Goal: Task Accomplishment & Management: Manage account settings

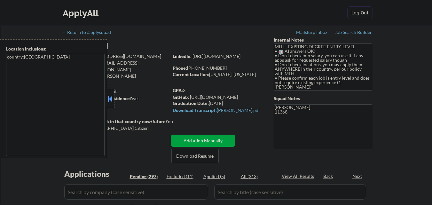
scroll to position [345, 0]
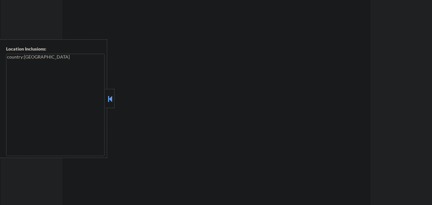
select select ""pending""
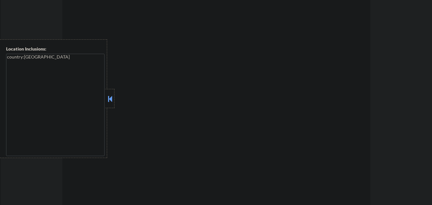
select select ""pending""
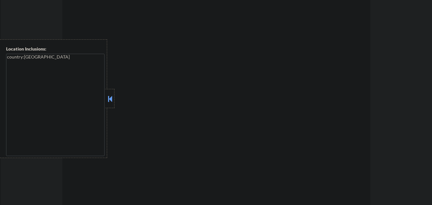
select select ""pending""
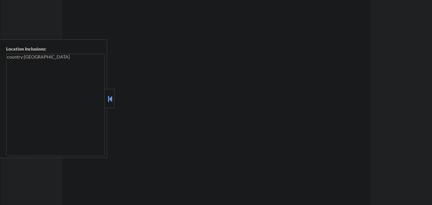
select select ""pending""
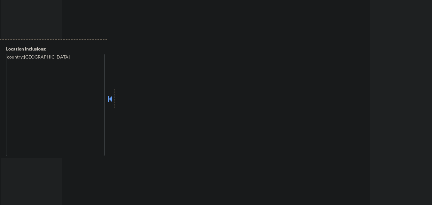
select select ""pending""
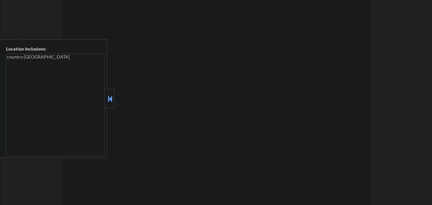
select select ""pending""
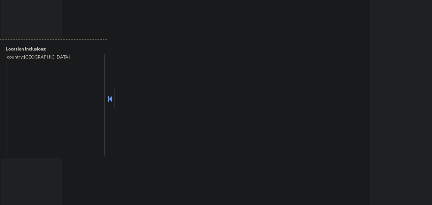
select select ""pending""
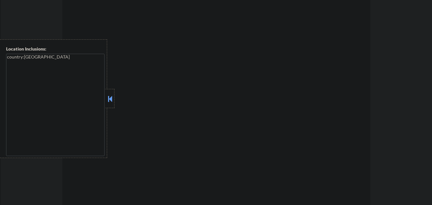
select select ""pending""
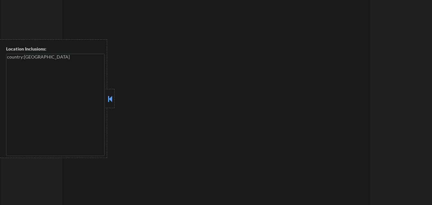
select select ""pending""
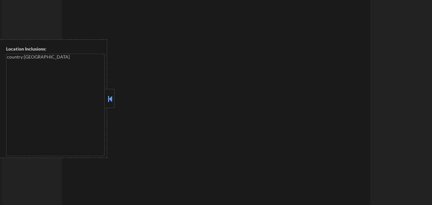
select select ""pending""
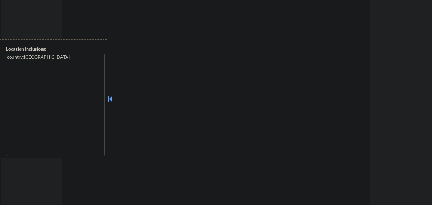
select select ""pending""
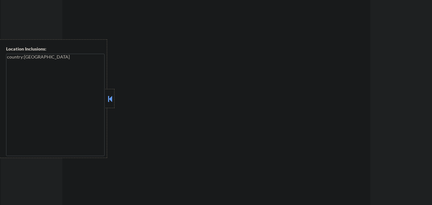
select select ""pending""
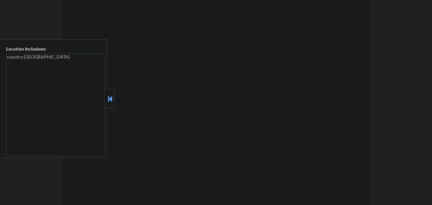
select select ""pending""
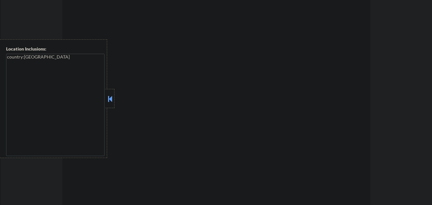
select select ""pending""
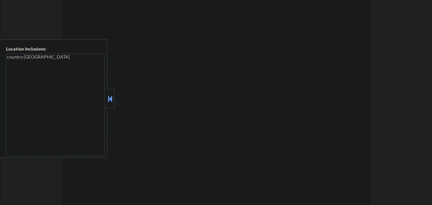
select select ""pending""
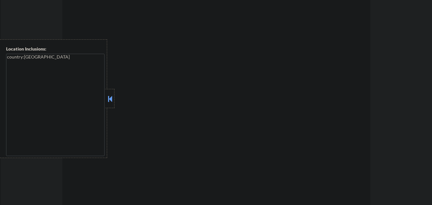
select select ""pending""
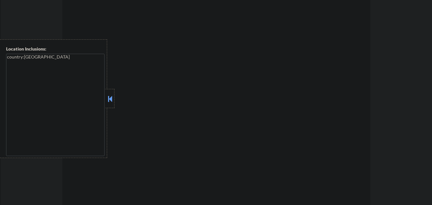
select select ""pending""
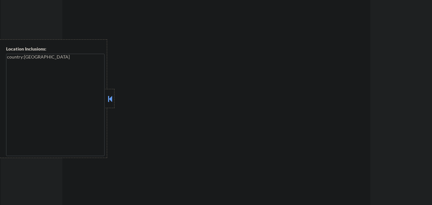
select select ""pending""
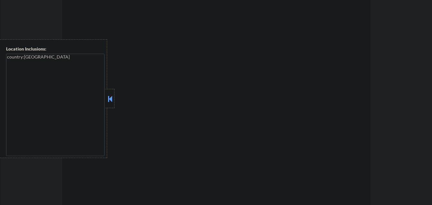
select select ""pending""
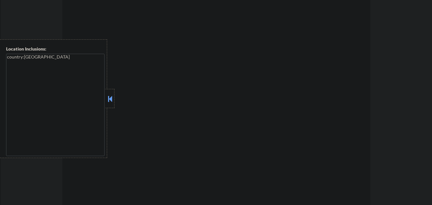
select select ""pending""
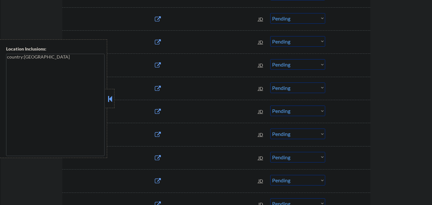
scroll to position [319, 0]
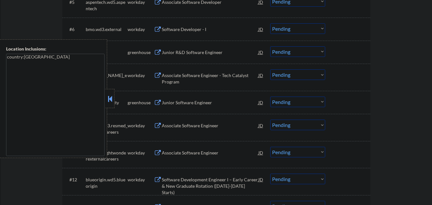
click at [111, 96] on button at bounding box center [109, 99] width 7 height 10
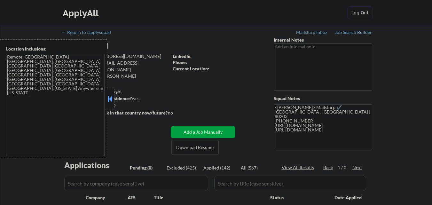
click at [108, 95] on button at bounding box center [109, 99] width 7 height 10
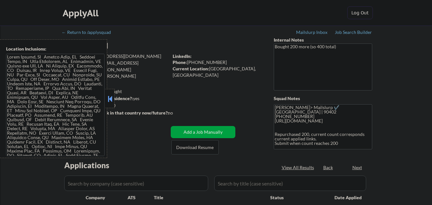
select select ""pending""
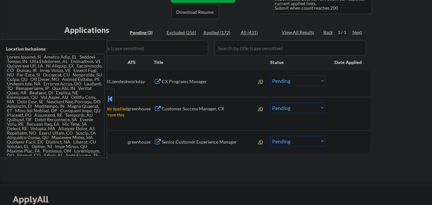
scroll to position [140, 0]
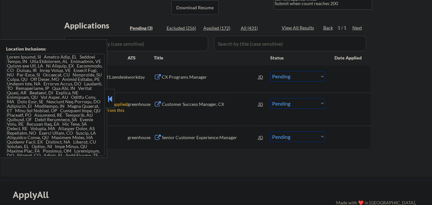
click at [110, 97] on button at bounding box center [109, 99] width 7 height 10
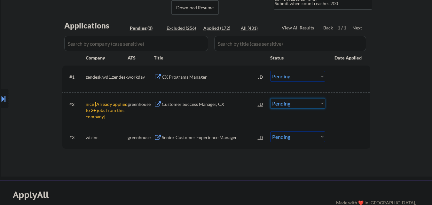
click at [280, 103] on select "Choose an option... Pending Applied Excluded (Questions) Excluded (Expired) Exc…" at bounding box center [297, 103] width 55 height 11
click at [270, 98] on select "Choose an option... Pending Applied Excluded (Questions) Excluded (Expired) Exc…" at bounding box center [297, 103] width 55 height 11
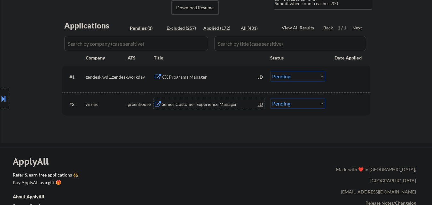
click at [198, 101] on div "Senior Customer Experience Manager" at bounding box center [210, 104] width 96 height 6
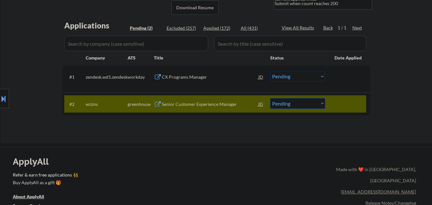
click at [181, 107] on div "Senior Customer Experience Manager" at bounding box center [210, 103] width 96 height 11
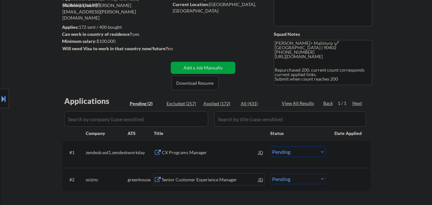
scroll to position [63, 0]
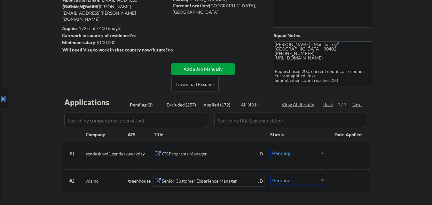
click at [301, 60] on textarea "Frank> Mailslurp ✔️ Santa Monica, CA | 90402 917-843-6654 https://www.linkedin.…" at bounding box center [322, 63] width 98 height 45
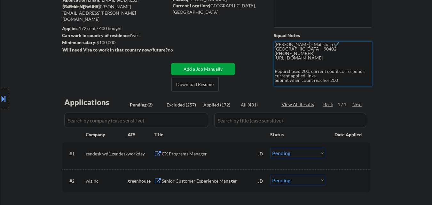
click at [301, 60] on textarea "Frank> Mailslurp ✔️ Santa Monica, CA | 90402 917-843-6654 https://www.linkedin.…" at bounding box center [322, 63] width 98 height 45
click at [284, 183] on select "Choose an option... Pending Applied Excluded (Questions) Excluded (Expired) Exc…" at bounding box center [297, 180] width 55 height 11
select select ""applied""
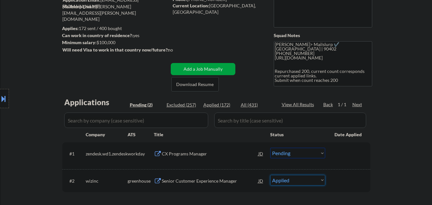
click at [270, 175] on select "Choose an option... Pending Applied Excluded (Questions) Excluded (Expired) Exc…" at bounding box center [297, 180] width 55 height 11
click at [181, 153] on div "CX Programs Manager" at bounding box center [210, 153] width 96 height 6
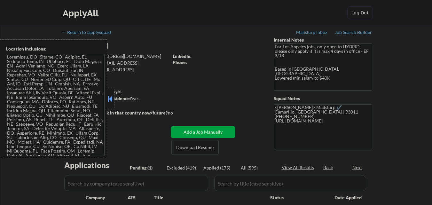
select select ""pending""
click at [110, 96] on button at bounding box center [109, 99] width 7 height 10
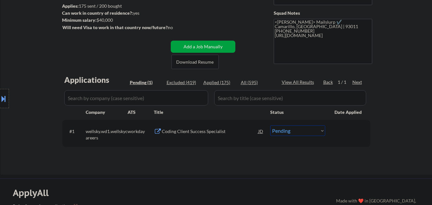
scroll to position [114, 0]
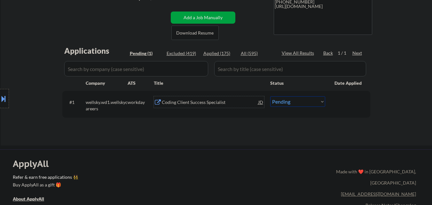
click at [191, 103] on div "Coding Client Success Specialist" at bounding box center [210, 102] width 96 height 6
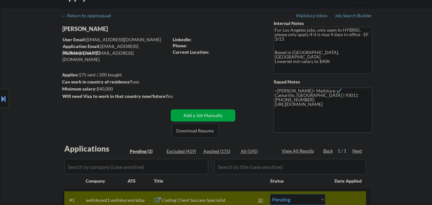
scroll to position [0, 0]
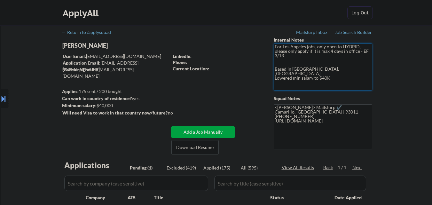
drag, startPoint x: 299, startPoint y: 66, endPoint x: 315, endPoint y: 67, distance: 15.7
click at [315, 67] on textarea "For Los Angeles jobs, only open to HYBRID, please only apply if it is max 4 day…" at bounding box center [322, 66] width 98 height 47
click at [302, 71] on textarea "For Los Angeles jobs, only open to HYBRID, please only apply if it is max 4 day…" at bounding box center [322, 66] width 98 height 47
drag, startPoint x: 300, startPoint y: 69, endPoint x: 314, endPoint y: 71, distance: 14.8
click at [314, 71] on textarea "For Los Angeles jobs, only open to HYBRID, please only apply if it is max 4 day…" at bounding box center [322, 66] width 98 height 47
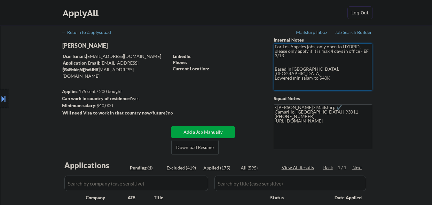
click at [300, 67] on textarea "For Los Angeles jobs, only open to HYBRID, please only apply if it is max 4 day…" at bounding box center [322, 66] width 98 height 47
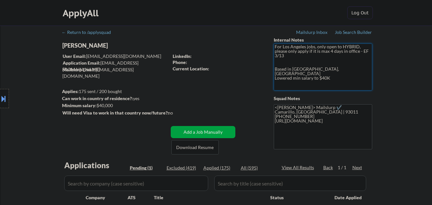
click at [300, 67] on textarea "For Los Angeles jobs, only open to HYBRID, please only apply if it is max 4 day…" at bounding box center [322, 66] width 98 height 47
click at [310, 73] on textarea "For Los Angeles jobs, only open to HYBRID, please only apply if it is max 4 day…" at bounding box center [322, 66] width 98 height 47
click at [305, 70] on textarea "For Los Angeles jobs, only open to HYBRID, please only apply if it is max 4 day…" at bounding box center [322, 66] width 98 height 47
type textarea "For Los Angeles jobs, only open to HYBRID, please only apply if it is max 4 day…"
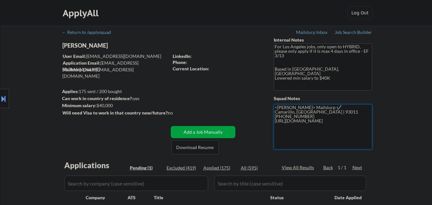
drag, startPoint x: 274, startPoint y: 112, endPoint x: 300, endPoint y: 112, distance: 25.9
click at [300, 112] on textarea "<Frank> Mailslurp ✔️ Camarillo, CA | 93011 (805) 312-4153 https://www.linkedin.…" at bounding box center [322, 126] width 98 height 45
click at [296, 114] on textarea "<Frank> Mailslurp ✔️ Camarillo, CA | 93011 (805) 312-4153 https://www.linkedin.…" at bounding box center [322, 126] width 98 height 45
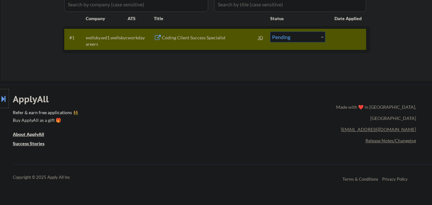
scroll to position [104, 0]
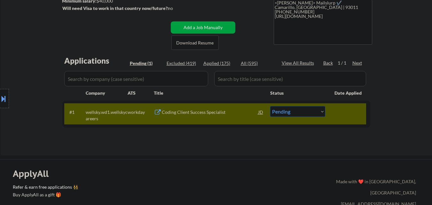
click at [178, 141] on div "Applications Pending (1) Excluded (419) Applied (175) All (595) View All Result…" at bounding box center [216, 99] width 308 height 88
click at [223, 111] on div "Coding Client Success Specialist" at bounding box center [210, 112] width 96 height 6
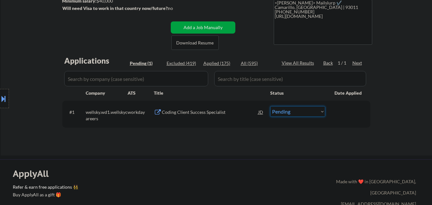
click at [306, 112] on select "Choose an option... Pending Applied Excluded (Questions) Excluded (Expired) Exc…" at bounding box center [297, 111] width 55 height 11
select select ""applied""
click at [270, 106] on select "Choose an option... Pending Applied Excluded (Questions) Excluded (Expired) Exc…" at bounding box center [297, 111] width 55 height 11
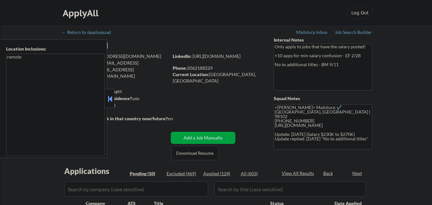
select select ""pending""
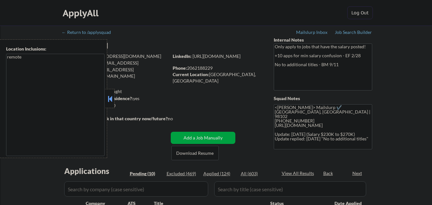
select select ""pending""
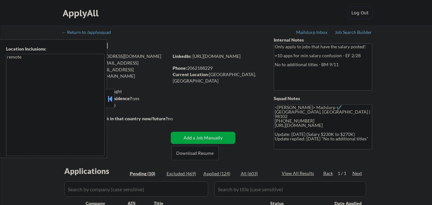
click at [108, 96] on button at bounding box center [109, 99] width 7 height 10
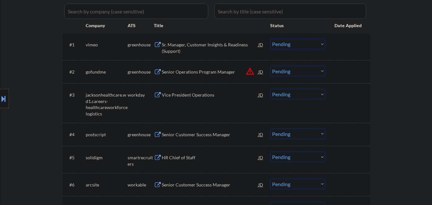
scroll to position [179, 0]
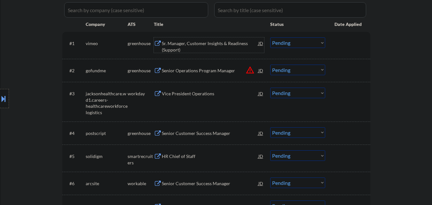
click at [198, 41] on div "Sr. Manager, Customer Insights & Readiness (Support)" at bounding box center [210, 46] width 96 height 12
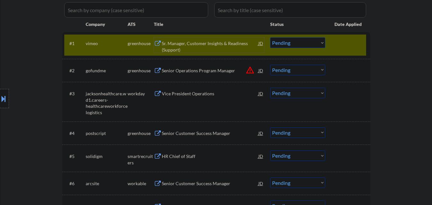
click at [321, 46] on select "Choose an option... Pending Applied Excluded (Questions) Excluded (Expired) Exc…" at bounding box center [297, 42] width 55 height 11
click at [270, 37] on select "Choose an option... Pending Applied Excluded (Questions) Excluded (Expired) Exc…" at bounding box center [297, 42] width 55 height 11
click at [348, 42] on div at bounding box center [348, 42] width 28 height 11
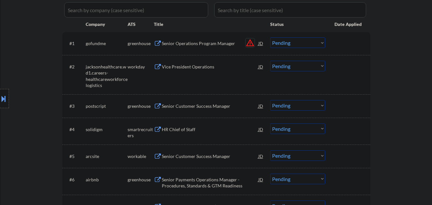
click at [251, 47] on button "warning_amber" at bounding box center [249, 42] width 9 height 9
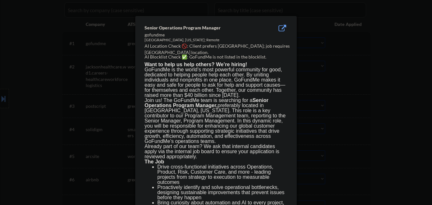
click at [45, 65] on div at bounding box center [216, 102] width 432 height 205
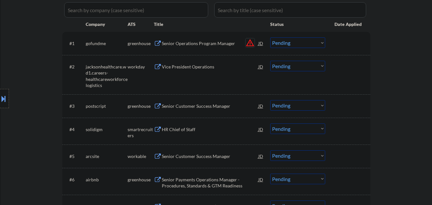
click at [252, 44] on button "warning_amber" at bounding box center [249, 42] width 9 height 9
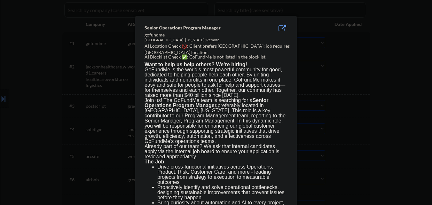
click at [361, 62] on div at bounding box center [216, 102] width 432 height 205
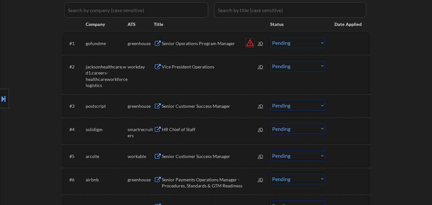
click at [249, 45] on button "warning_amber" at bounding box center [249, 42] width 9 height 9
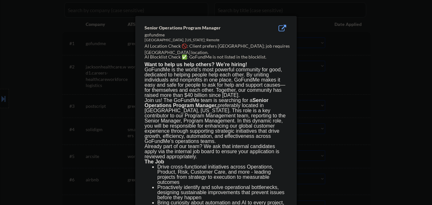
click at [298, 38] on div at bounding box center [216, 102] width 432 height 205
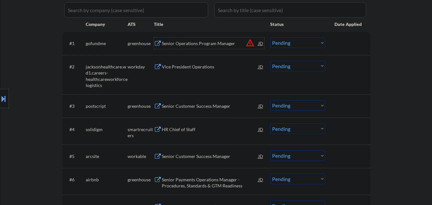
click at [192, 42] on div "Senior Operations Program Manager" at bounding box center [210, 43] width 96 height 6
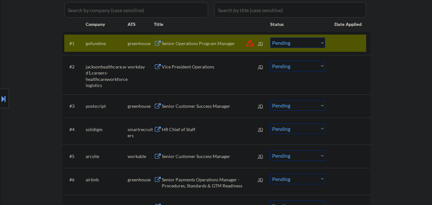
click at [319, 43] on select "Choose an option... Pending Applied Excluded (Questions) Excluded (Expired) Exc…" at bounding box center [297, 42] width 55 height 11
click at [270, 37] on select "Choose an option... Pending Applied Excluded (Questions) Excluded (Expired) Exc…" at bounding box center [297, 42] width 55 height 11
select select ""pending""
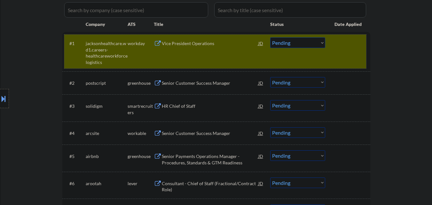
click at [345, 57] on div "#1 jacksonhealthcare.wd1.careers-healthcareworkforcelogistics workday Vice Pres…" at bounding box center [215, 51] width 302 height 34
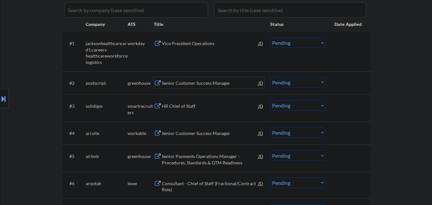
click at [210, 82] on div "Senior Customer Success Manager" at bounding box center [210, 83] width 96 height 6
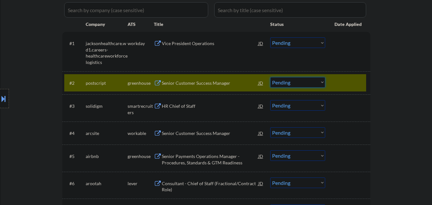
click at [295, 86] on select "Choose an option... Pending Applied Excluded (Questions) Excluded (Expired) Exc…" at bounding box center [297, 82] width 55 height 11
click at [270, 77] on select "Choose an option... Pending Applied Excluded (Questions) Excluded (Expired) Exc…" at bounding box center [297, 82] width 55 height 11
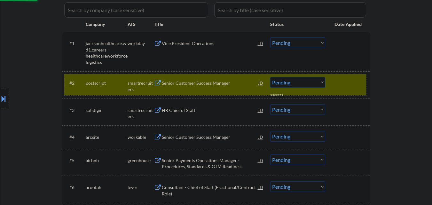
click at [349, 86] on div at bounding box center [348, 82] width 28 height 11
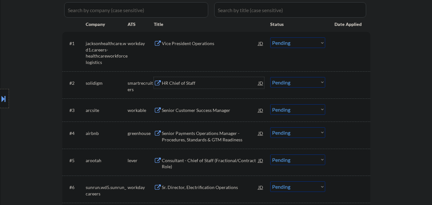
click at [185, 82] on div "HR Chief of Staff" at bounding box center [210, 83] width 96 height 6
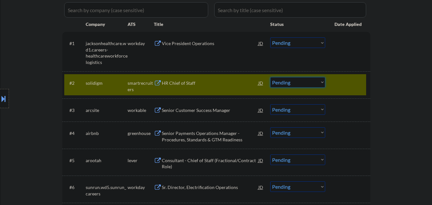
click at [298, 87] on select "Choose an option... Pending Applied Excluded (Questions) Excluded (Expired) Exc…" at bounding box center [297, 82] width 55 height 11
click at [270, 77] on select "Choose an option... Pending Applied Excluded (Questions) Excluded (Expired) Exc…" at bounding box center [297, 82] width 55 height 11
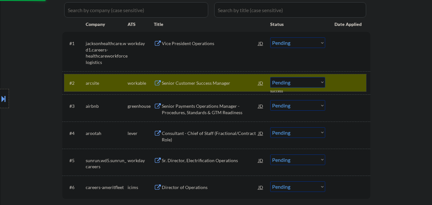
click at [347, 76] on div "#2 arcsite workable Senior Customer Success Manager JD warning_amber Choose an …" at bounding box center [215, 82] width 302 height 17
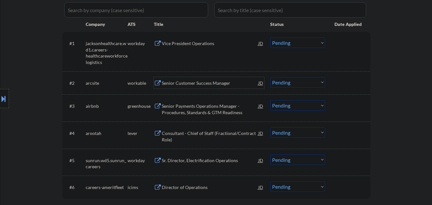
click at [192, 81] on div "Senior Customer Success Manager" at bounding box center [210, 83] width 96 height 6
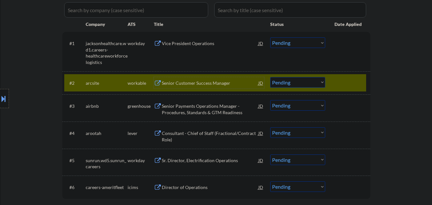
click at [314, 83] on select "Choose an option... Pending Applied Excluded (Questions) Excluded (Expired) Exc…" at bounding box center [297, 82] width 55 height 11
click at [270, 77] on select "Choose an option... Pending Applied Excluded (Questions) Excluded (Expired) Exc…" at bounding box center [297, 82] width 55 height 11
select select ""pending""
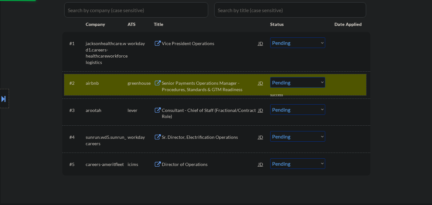
click at [348, 83] on div at bounding box center [348, 82] width 28 height 11
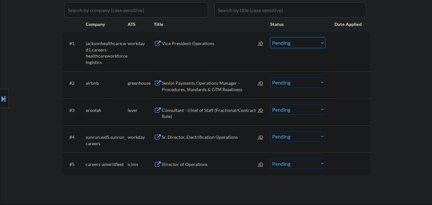
click at [300, 40] on select "Choose an option... Pending Applied Excluded (Questions) Excluded (Expired) Exc…" at bounding box center [297, 42] width 55 height 11
click at [204, 44] on div "Vice President Operations" at bounding box center [210, 43] width 96 height 6
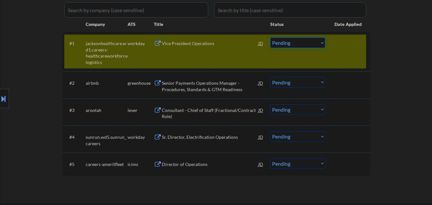
click at [318, 43] on select "Choose an option... Pending Applied Excluded (Questions) Excluded (Expired) Exc…" at bounding box center [297, 42] width 55 height 11
click at [270, 37] on select "Choose an option... Pending Applied Excluded (Questions) Excluded (Expired) Exc…" at bounding box center [297, 42] width 55 height 11
click at [346, 50] on div "#1 jacksonhealthcare.wd1.careers-healthcareworkforcelogistics workday Vice Pres…" at bounding box center [215, 51] width 302 height 34
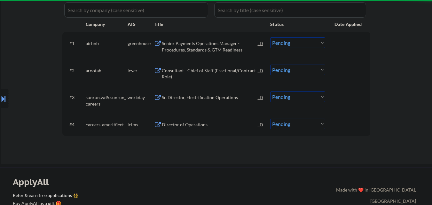
click at [212, 44] on div "Senior Payments Operations Manager - Procedures, Standards & GTM Readiness" at bounding box center [210, 46] width 96 height 12
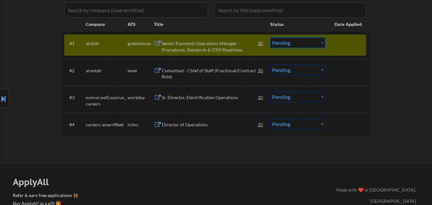
click at [307, 42] on select "Choose an option... Pending Applied Excluded (Questions) Excluded (Expired) Exc…" at bounding box center [297, 42] width 55 height 11
click at [270, 37] on select "Choose an option... Pending Applied Excluded (Questions) Excluded (Expired) Exc…" at bounding box center [297, 42] width 55 height 11
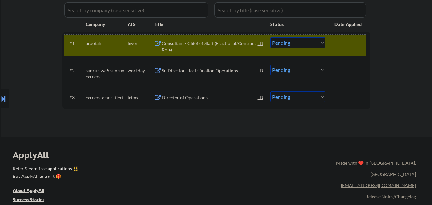
click at [347, 47] on div at bounding box center [348, 42] width 28 height 11
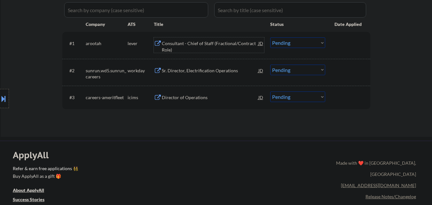
click at [199, 46] on div "Consultant - Chief of Staff (Fractional/Contract Role)" at bounding box center [210, 46] width 96 height 12
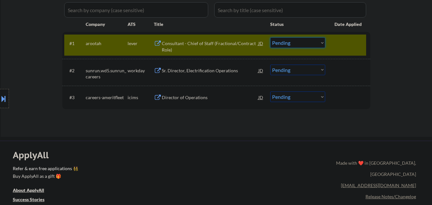
click at [312, 42] on select "Choose an option... Pending Applied Excluded (Questions) Excluded (Expired) Exc…" at bounding box center [297, 42] width 55 height 11
click at [270, 37] on select "Choose an option... Pending Applied Excluded (Questions) Excluded (Expired) Exc…" at bounding box center [297, 42] width 55 height 11
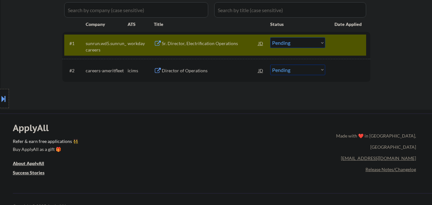
click at [213, 43] on div "Sr. Director, Electrification Operations" at bounding box center [210, 43] width 96 height 6
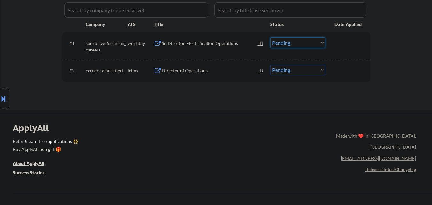
click at [300, 41] on select "Choose an option... Pending Applied Excluded (Questions) Excluded (Expired) Exc…" at bounding box center [297, 42] width 55 height 11
click at [270, 37] on select "Choose an option... Pending Applied Excluded (Questions) Excluded (Expired) Exc…" at bounding box center [297, 42] width 55 height 11
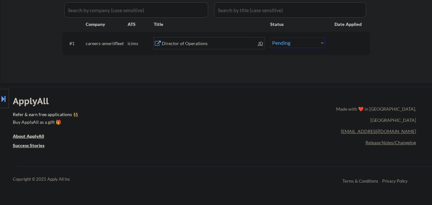
click at [186, 49] on div "Director of Operations" at bounding box center [210, 42] width 96 height 11
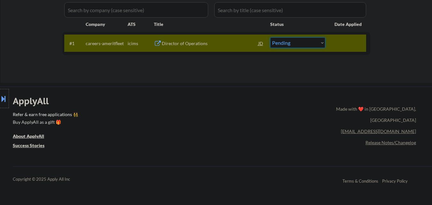
click at [302, 47] on select "Choose an option... Pending Applied Excluded (Questions) Excluded (Expired) Exc…" at bounding box center [297, 42] width 55 height 11
select select ""excluded__expired_""
click at [270, 37] on select "Choose an option... Pending Applied Excluded (Questions) Excluded (Expired) Exc…" at bounding box center [297, 42] width 55 height 11
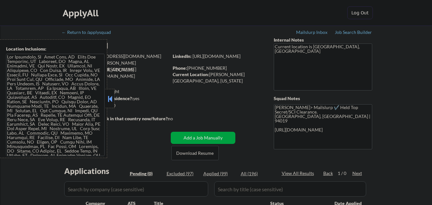
click at [109, 95] on button at bounding box center [109, 99] width 7 height 10
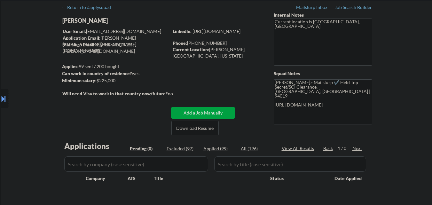
scroll to position [26, 0]
click at [351, 8] on div "Job Search Builder" at bounding box center [352, 6] width 37 height 4
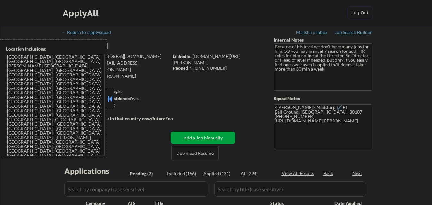
select select ""pending""
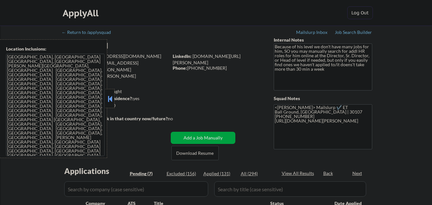
select select ""pending""
click at [111, 99] on button at bounding box center [109, 99] width 7 height 10
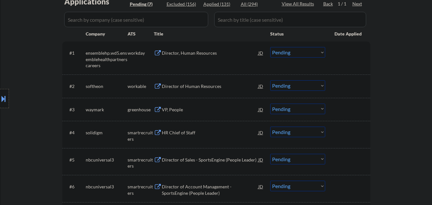
scroll to position [172, 0]
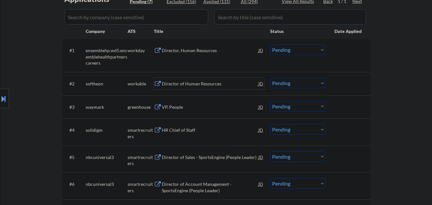
click at [193, 85] on div "Director of Human Resources" at bounding box center [210, 83] width 96 height 6
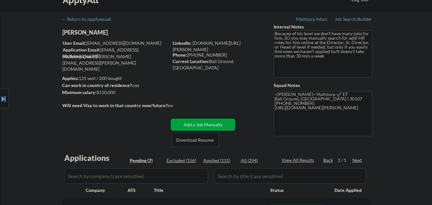
scroll to position [0, 0]
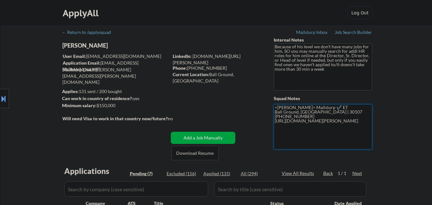
click at [276, 113] on textarea "<Frank> Mailslurp ✔️ ET Ball Ground, GA | 30107 678-548-7507 https://www.linked…" at bounding box center [322, 126] width 98 height 45
drag, startPoint x: 276, startPoint y: 113, endPoint x: 303, endPoint y: 113, distance: 27.2
click at [303, 113] on textarea "<Frank> Mailslurp ✔️ ET Ball Ground, GA | 30107 678-548-7507 https://www.linked…" at bounding box center [322, 126] width 98 height 45
click at [264, 71] on div "LinkedIn: www.linkedin.com/in/doug-vanderweele Phone: 678-548-7507 Current Loca…" at bounding box center [217, 65] width 91 height 25
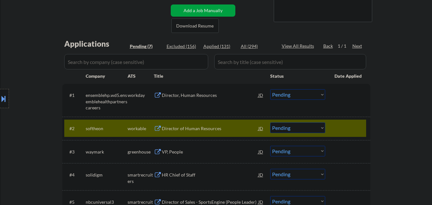
scroll to position [128, 0]
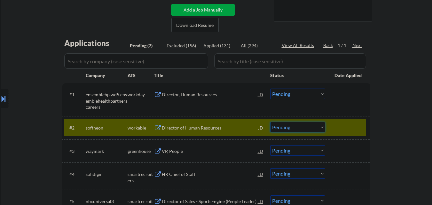
click at [298, 130] on select "Choose an option... Pending Applied Excluded (Questions) Excluded (Expired) Exc…" at bounding box center [297, 127] width 55 height 11
click at [270, 122] on select "Choose an option... Pending Applied Excluded (Questions) Excluded (Expired) Exc…" at bounding box center [297, 127] width 55 height 11
click at [341, 126] on div at bounding box center [348, 127] width 28 height 11
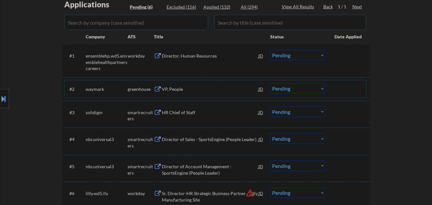
scroll to position [179, 0]
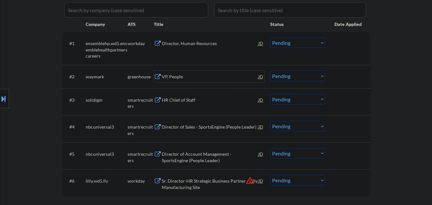
click at [183, 72] on div "VP, People" at bounding box center [210, 76] width 96 height 11
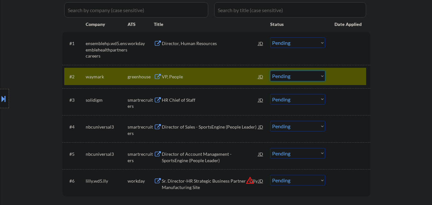
click at [317, 78] on select "Choose an option... Pending Applied Excluded (Questions) Excluded (Expired) Exc…" at bounding box center [297, 76] width 55 height 11
click at [270, 71] on select "Choose an option... Pending Applied Excluded (Questions) Excluded (Expired) Exc…" at bounding box center [297, 76] width 55 height 11
select select ""pending""
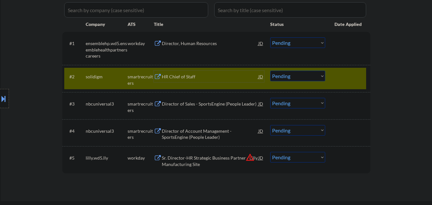
click at [203, 78] on div "HR Chief of Staff" at bounding box center [210, 76] width 96 height 6
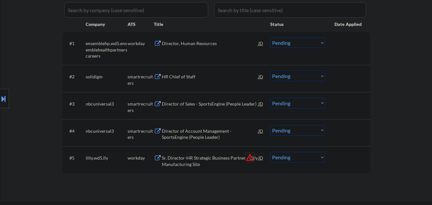
click at [249, 158] on button "warning_amber" at bounding box center [249, 157] width 9 height 9
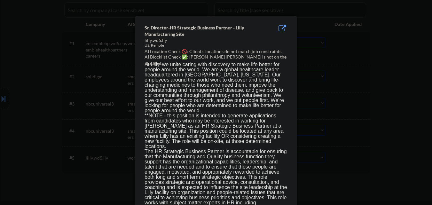
click at [347, 172] on div at bounding box center [216, 102] width 432 height 205
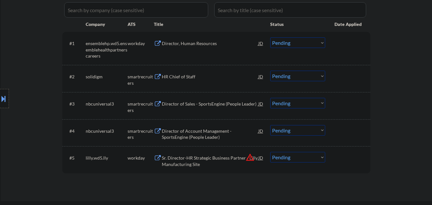
click at [296, 159] on select "Choose an option... Pending Applied Excluded (Questions) Excluded (Expired) Exc…" at bounding box center [297, 157] width 55 height 11
select select ""excluded__location_""
click at [270, 152] on select "Choose an option... Pending Applied Excluded (Questions) Excluded (Expired) Exc…" at bounding box center [297, 157] width 55 height 11
click at [199, 103] on div "Director of Sales - SportsEngine (People Leader)" at bounding box center [210, 104] width 96 height 6
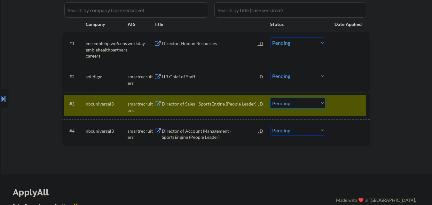
click at [313, 102] on select "Choose an option... Pending Applied Excluded (Questions) Excluded (Expired) Exc…" at bounding box center [297, 103] width 55 height 11
click at [270, 98] on select "Choose an option... Pending Applied Excluded (Questions) Excluded (Expired) Exc…" at bounding box center [297, 103] width 55 height 11
click at [342, 101] on div at bounding box center [348, 103] width 28 height 11
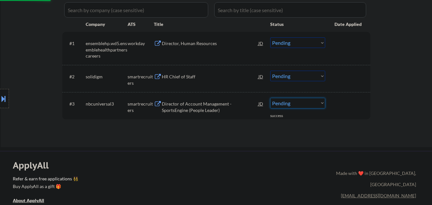
click at [317, 104] on select "Choose an option... Pending Applied Excluded (Questions) Excluded (Expired) Exc…" at bounding box center [297, 103] width 55 height 11
select select ""excluded__bad_match_""
click at [270, 98] on select "Choose an option... Pending Applied Excluded (Questions) Excluded (Expired) Exc…" at bounding box center [297, 103] width 55 height 11
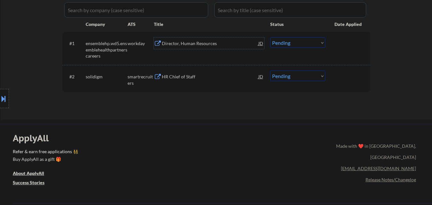
click at [211, 44] on div "Director, Human Resources" at bounding box center [210, 43] width 96 height 6
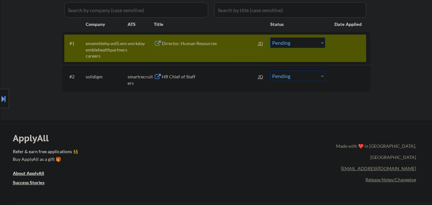
scroll to position [0, 0]
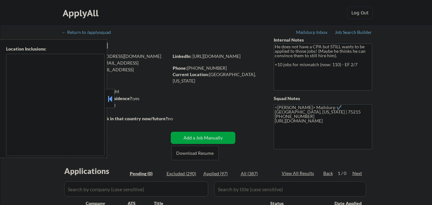
click at [107, 96] on button at bounding box center [109, 99] width 7 height 10
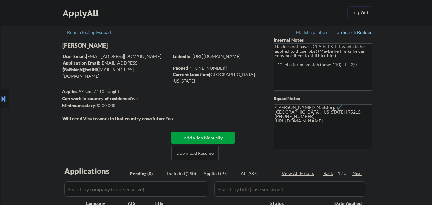
click at [343, 33] on div "Job Search Builder" at bounding box center [352, 32] width 37 height 4
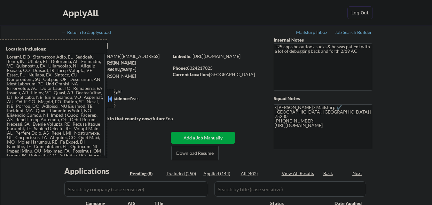
select select ""pending""
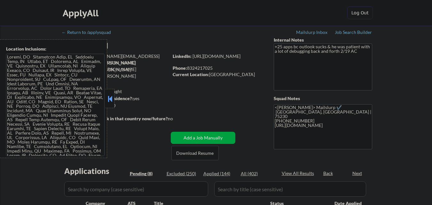
select select ""pending""
click at [108, 98] on button at bounding box center [109, 99] width 7 height 10
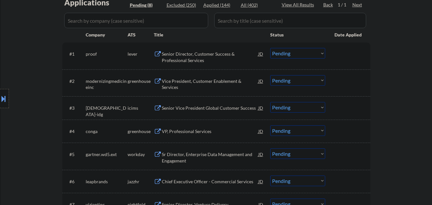
scroll to position [171, 0]
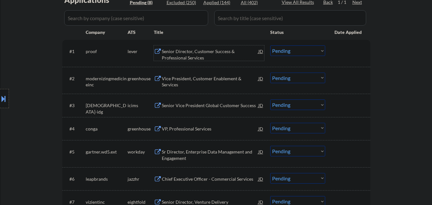
click at [235, 50] on div "Senior Director, Customer Success & Professional Services" at bounding box center [210, 54] width 96 height 12
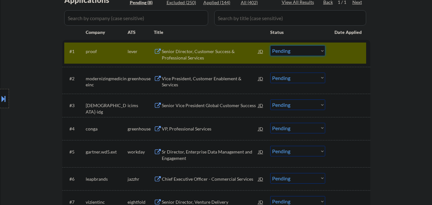
click at [303, 50] on select "Choose an option... Pending Applied Excluded (Questions) Excluded (Expired) Exc…" at bounding box center [297, 50] width 55 height 11
click at [270, 45] on select "Choose an option... Pending Applied Excluded (Questions) Excluded (Expired) Exc…" at bounding box center [297, 50] width 55 height 11
click at [342, 46] on div at bounding box center [348, 50] width 28 height 11
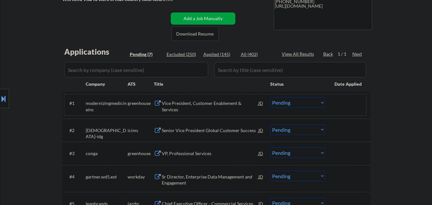
scroll to position [122, 0]
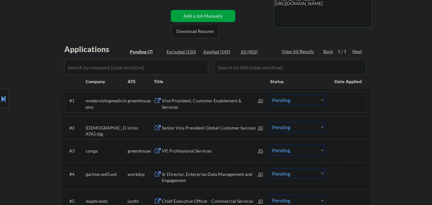
click at [220, 103] on div "Vice President, Customer Enablement & Services" at bounding box center [210, 103] width 96 height 12
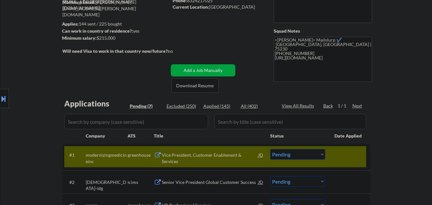
scroll to position [81, 0]
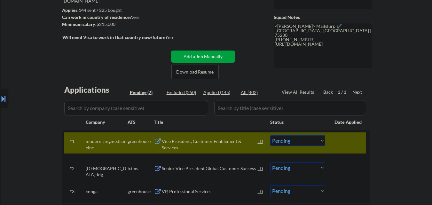
click at [324, 41] on textarea "<Frank> Mailslurp ✔️ Dallas, TX | 75230 (832) 421-7025 https://www.linkedin.com…" at bounding box center [322, 45] width 98 height 45
click at [410, 78] on div "← Return to /applysquad Mailslurp Inbox Job Search Builder Marvin Mitchell User…" at bounding box center [216, 140] width 431 height 393
click at [347, 40] on textarea "<Frank> Mailslurp ✔️ Dallas, TX | 75230 (832) 421-7025 https://www.linkedin.com…" at bounding box center [322, 45] width 98 height 45
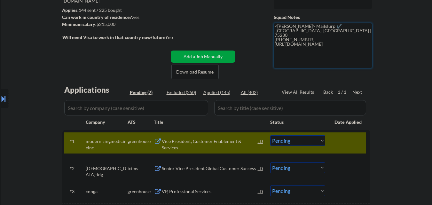
click at [347, 40] on textarea "<Frank> Mailslurp ✔️ Dallas, TX | 75230 (832) 421-7025 https://www.linkedin.com…" at bounding box center [322, 45] width 98 height 45
click at [381, 37] on div "← Return to /applysquad Mailslurp Inbox Job Search Builder Marvin Mitchell User…" at bounding box center [216, 140] width 431 height 393
click at [201, 140] on div "Vice President, Customer Enablement & Services" at bounding box center [210, 144] width 96 height 12
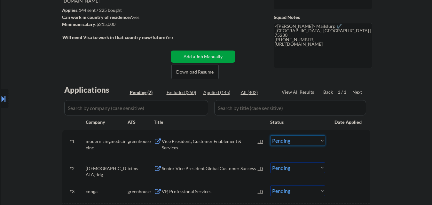
click at [296, 145] on select "Choose an option... Pending Applied Excluded (Questions) Excluded (Expired) Exc…" at bounding box center [297, 140] width 55 height 11
click at [270, 135] on select "Choose an option... Pending Applied Excluded (Questions) Excluded (Expired) Exc…" at bounding box center [297, 140] width 55 height 11
select select ""pending""
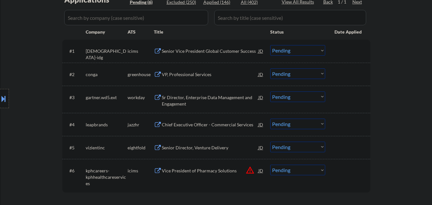
scroll to position [180, 0]
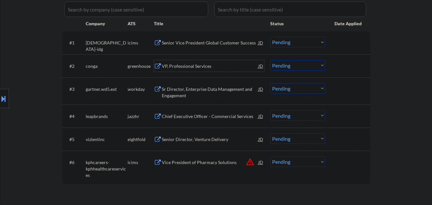
click at [185, 69] on div "VP, Professional Services" at bounding box center [210, 66] width 96 height 6
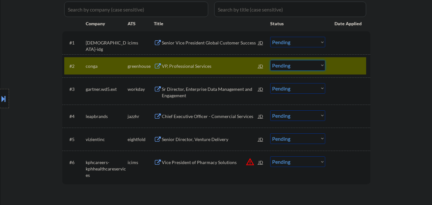
click at [300, 65] on select "Choose an option... Pending Applied Excluded (Questions) Excluded (Expired) Exc…" at bounding box center [297, 65] width 55 height 11
click at [270, 60] on select "Choose an option... Pending Applied Excluded (Questions) Excluded (Expired) Exc…" at bounding box center [297, 65] width 55 height 11
click at [341, 66] on div at bounding box center [348, 65] width 28 height 11
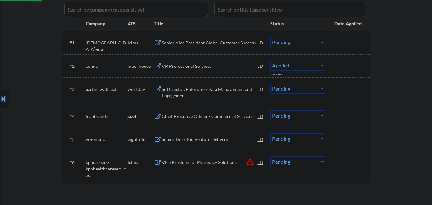
select select ""pending""
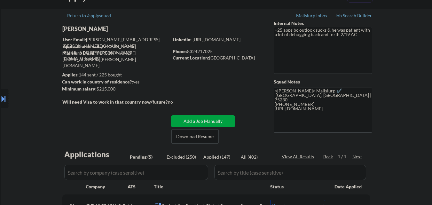
scroll to position [1, 0]
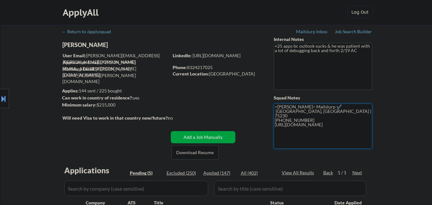
click at [335, 123] on textarea "<Frank> Mailslurp ✔️ Dallas, TX | 75230 (832) 421-7025 https://www.linkedin.com…" at bounding box center [322, 125] width 98 height 45
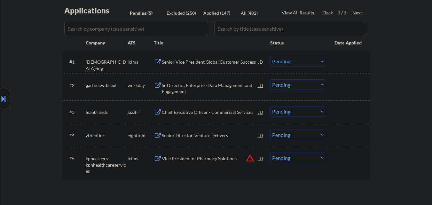
scroll to position [158, 0]
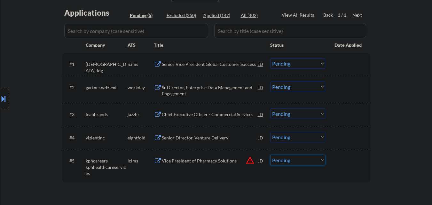
click at [294, 161] on select "Choose an option... Pending Applied Excluded (Questions) Excluded (Expired) Exc…" at bounding box center [297, 160] width 55 height 11
select select ""excluded__location_""
click at [270, 155] on select "Choose an option... Pending Applied Excluded (Questions) Excluded (Expired) Exc…" at bounding box center [297, 160] width 55 height 11
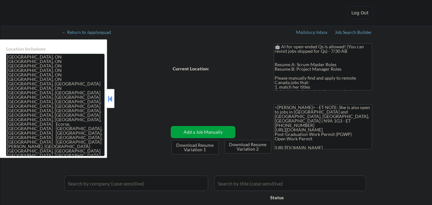
select select ""pending""
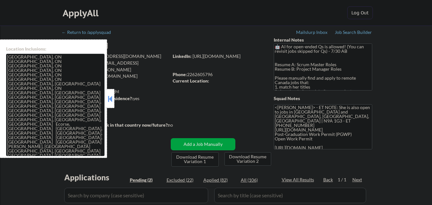
click at [111, 102] on button at bounding box center [109, 99] width 7 height 10
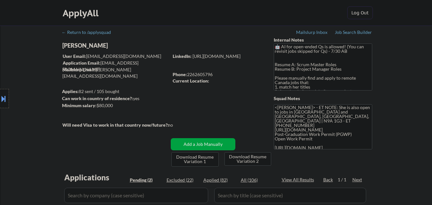
click at [111, 102] on div "Location Inclusions: [GEOGRAPHIC_DATA], [GEOGRAPHIC_DATA] [GEOGRAPHIC_DATA], ON…" at bounding box center [57, 98] width 114 height 119
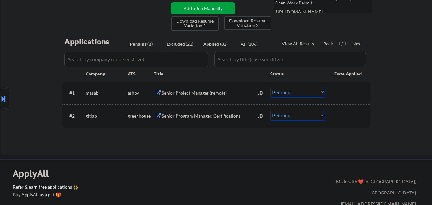
scroll to position [138, 0]
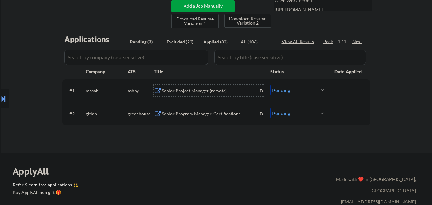
click at [234, 89] on div "Senior Project Manager (remote)" at bounding box center [210, 91] width 96 height 6
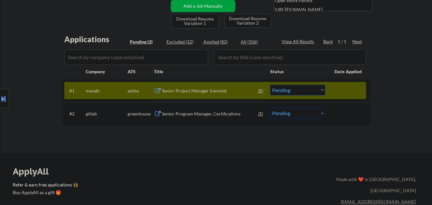
click at [224, 96] on div "Senior Project Manager (remote)" at bounding box center [210, 90] width 96 height 11
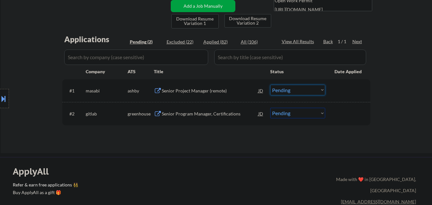
click at [285, 89] on select "Choose an option... Pending Applied Excluded (Questions) Excluded (Expired) Exc…" at bounding box center [297, 90] width 55 height 11
click at [270, 85] on select "Choose an option... Pending Applied Excluded (Questions) Excluded (Expired) Exc…" at bounding box center [297, 90] width 55 height 11
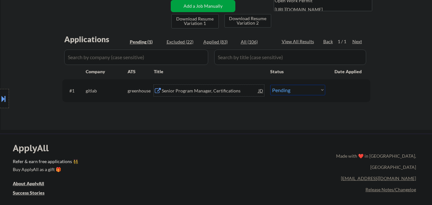
click at [213, 93] on div "Senior Program Manager, Certifications" at bounding box center [210, 91] width 96 height 6
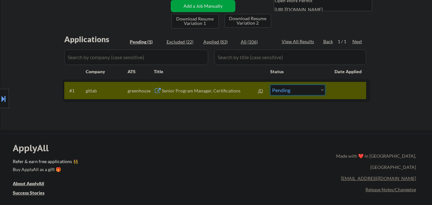
click at [289, 94] on select "Choose an option... Pending Applied Excluded (Questions) Excluded (Expired) Exc…" at bounding box center [297, 90] width 55 height 11
select select ""applied""
click at [270, 85] on select "Choose an option... Pending Applied Excluded (Questions) Excluded (Expired) Exc…" at bounding box center [297, 90] width 55 height 11
click at [348, 98] on div "#1 gitlab greenhouse Senior Program Manager, Certifications JD Choose an option…" at bounding box center [215, 90] width 302 height 17
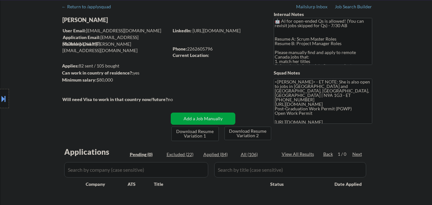
scroll to position [27, 0]
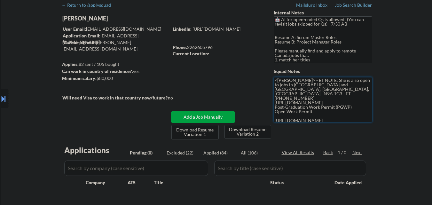
click at [306, 99] on textarea "<Frank> - ET NOTE: She is also open to jobs in Toronto and Vancouver Windsor, O…" at bounding box center [322, 99] width 98 height 45
click at [417, 47] on div "← Return to /applysquad Mailslurp Inbox Job Search Builder Rhoda Mshelbwala Use…" at bounding box center [216, 107] width 431 height 219
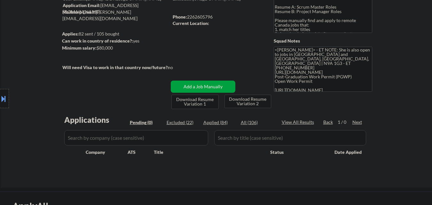
scroll to position [57, 0]
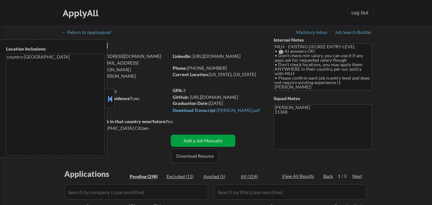
click at [109, 100] on button at bounding box center [109, 99] width 7 height 10
select select ""pending""
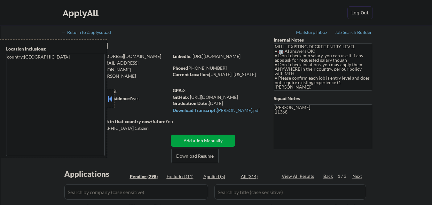
select select ""pending""
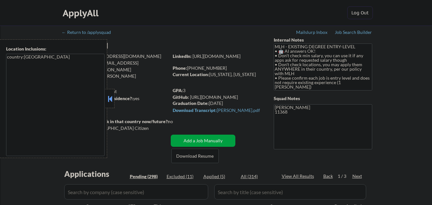
select select ""pending""
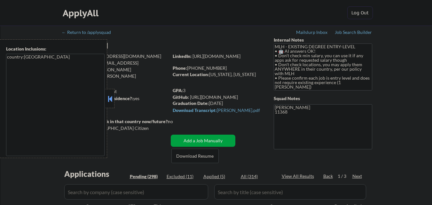
select select ""pending""
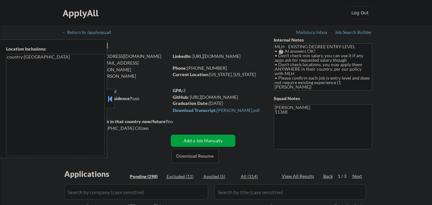
select select ""pending""
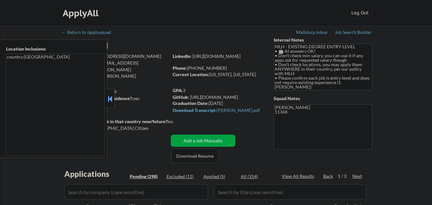
select select ""pending""
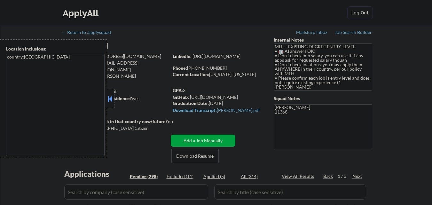
select select ""pending""
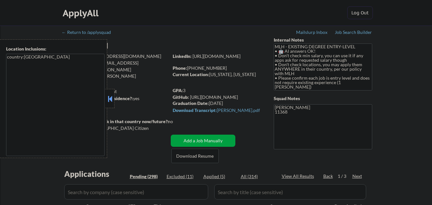
select select ""pending""
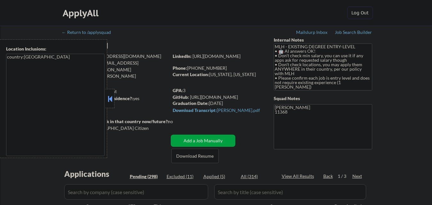
select select ""pending""
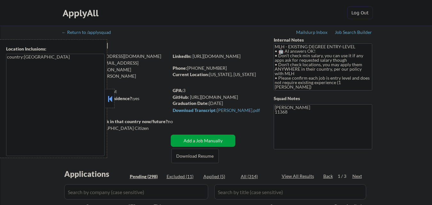
select select ""pending""
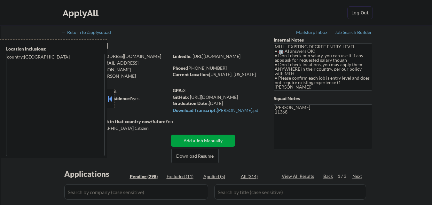
select select ""pending""
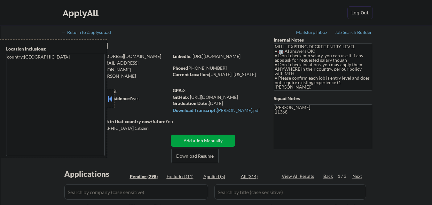
select select ""pending""
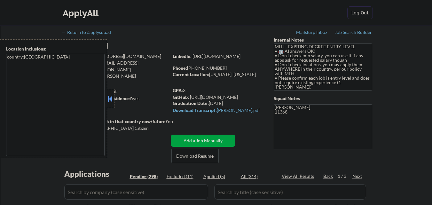
select select ""pending""
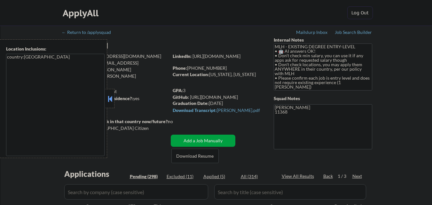
select select ""pending""
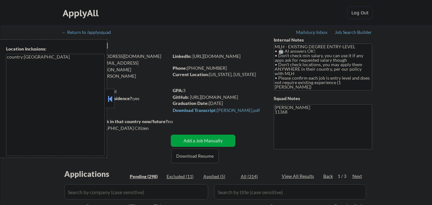
select select ""pending""
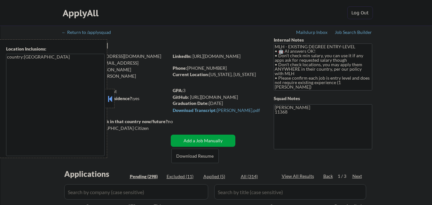
select select ""pending""
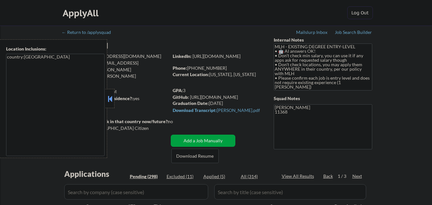
select select ""pending""
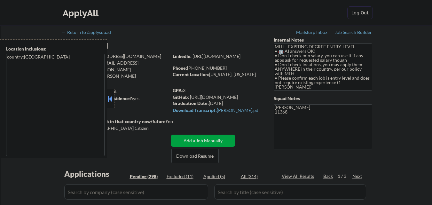
select select ""pending""
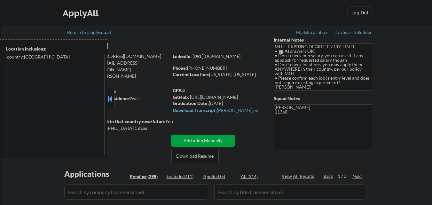
select select ""pending""
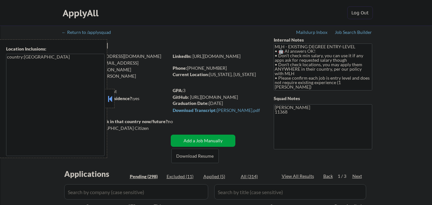
select select ""pending""
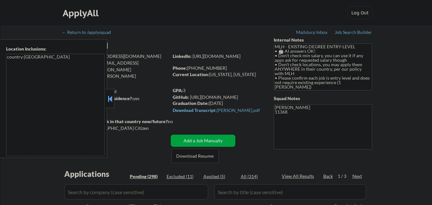
select select ""pending""
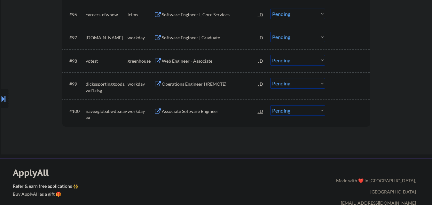
scroll to position [2595, 0]
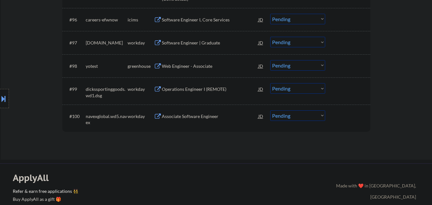
click at [211, 61] on div "Web Engineer - Associate" at bounding box center [210, 65] width 96 height 11
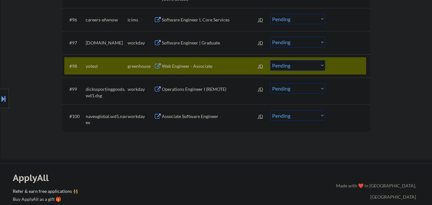
click at [352, 67] on div at bounding box center [348, 65] width 28 height 11
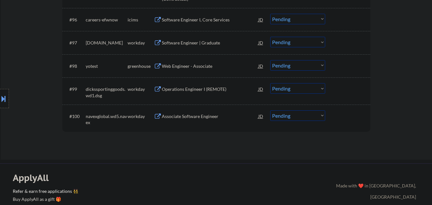
scroll to position [2417, 0]
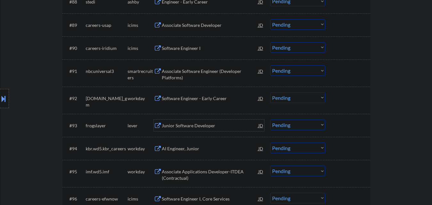
click at [205, 131] on div "Junior Software Developer" at bounding box center [210, 124] width 96 height 11
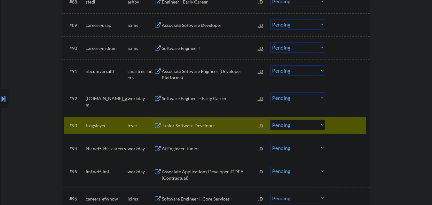
click at [312, 123] on select "Choose an option... Pending Applied Excluded (Questions) Excluded (Expired) Exc…" at bounding box center [297, 124] width 55 height 11
click at [270, 119] on select "Choose an option... Pending Applied Excluded (Questions) Excluded (Expired) Exc…" at bounding box center [297, 124] width 55 height 11
select select ""pending""
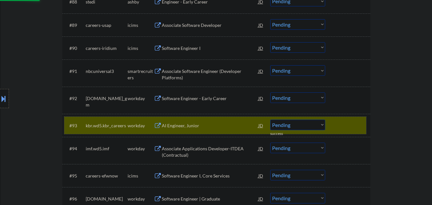
click at [338, 122] on div at bounding box center [348, 124] width 28 height 11
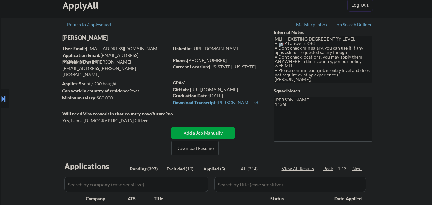
scroll to position [0, 0]
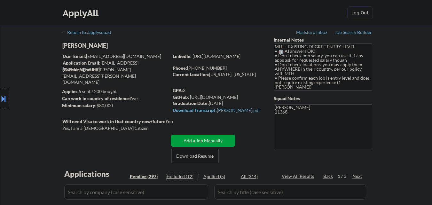
click at [185, 176] on div "Excluded (12)" at bounding box center [182, 176] width 32 height 6
select select ""excluded__other_""
select select ""excluded__expired_""
select select ""excluded__bad_match_""
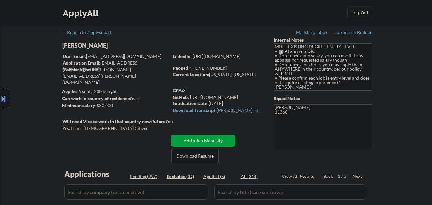
select select ""excluded__bad_match_""
select select ""excluded__expired_""
select select ""excluded__bad_match_""
select select ""excluded__expired_""
select select ""excluded__bad_match_""
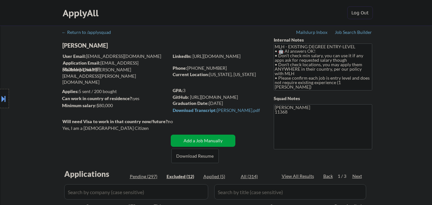
select select ""excluded__expired_""
select select ""excluded__bad_match_""
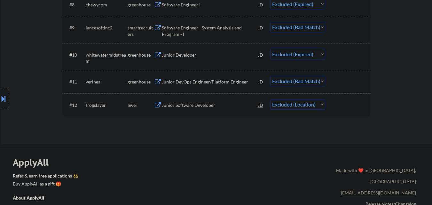
scroll to position [384, 0]
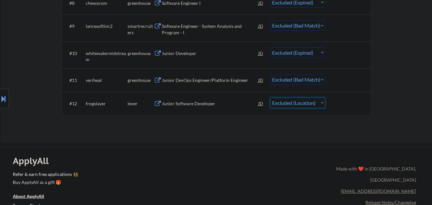
click at [313, 101] on select "Choose an option... Pending Applied Excluded (Questions) Excluded (Expired) Exc…" at bounding box center [297, 102] width 55 height 11
select select ""excluded__expired_""
click at [270, 97] on select "Choose an option... Pending Applied Excluded (Questions) Excluded (Expired) Exc…" at bounding box center [297, 102] width 55 height 11
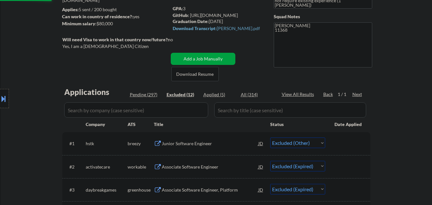
scroll to position [65, 0]
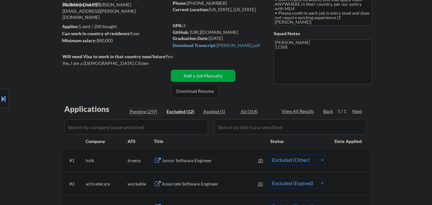
click at [150, 111] on div "Pending (297)" at bounding box center [146, 111] width 32 height 6
select select ""pending""
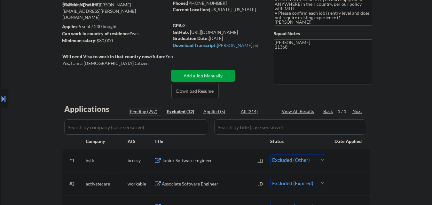
select select ""pending""
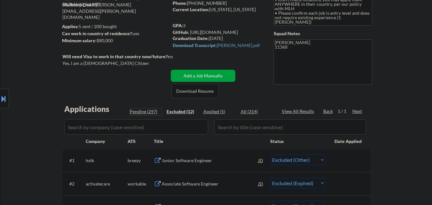
select select ""pending""
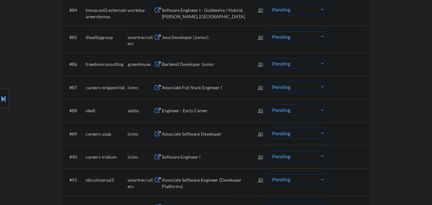
scroll to position [2302, 0]
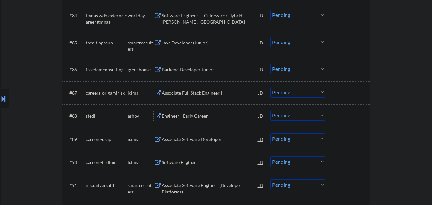
click at [198, 114] on div "Engineer - Early Career" at bounding box center [210, 116] width 96 height 6
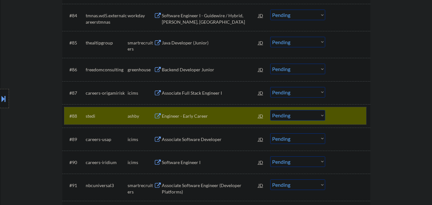
click at [354, 119] on div at bounding box center [348, 115] width 28 height 11
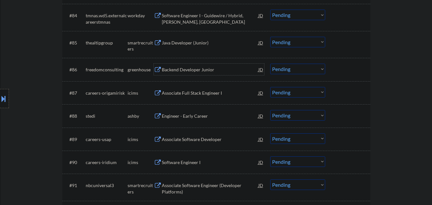
click at [211, 66] on div "Backend Developer Junior" at bounding box center [210, 69] width 96 height 6
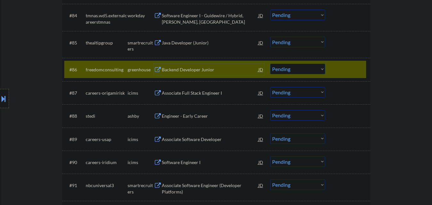
click at [223, 68] on div "Backend Developer Junior" at bounding box center [210, 69] width 96 height 6
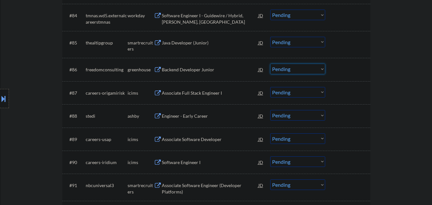
click at [300, 71] on select "Choose an option... Pending Applied Excluded (Questions) Excluded (Expired) Exc…" at bounding box center [297, 69] width 55 height 11
click at [270, 64] on select "Choose an option... Pending Applied Excluded (Questions) Excluded (Expired) Exc…" at bounding box center [297, 69] width 55 height 11
select select ""pending""
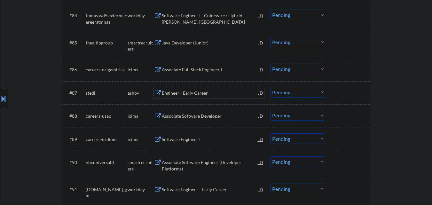
click at [176, 90] on div "Engineer - Early Career" at bounding box center [210, 93] width 96 height 6
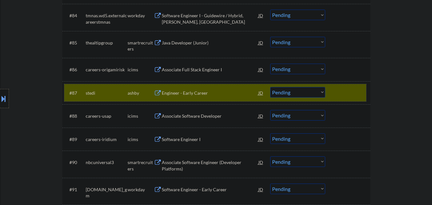
click at [342, 95] on div at bounding box center [348, 92] width 28 height 11
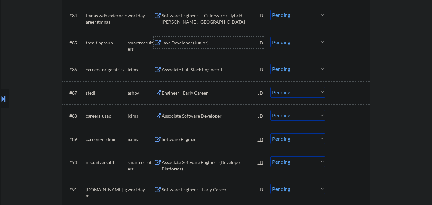
click at [197, 44] on div "Java Developer (Junior)" at bounding box center [210, 43] width 96 height 6
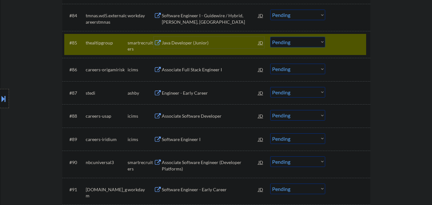
click at [306, 41] on select "Choose an option... Pending Applied Excluded (Questions) Excluded (Expired) Exc…" at bounding box center [297, 42] width 55 height 11
click at [270, 37] on select "Choose an option... Pending Applied Excluded (Questions) Excluded (Expired) Exc…" at bounding box center [297, 42] width 55 height 11
click at [347, 46] on div at bounding box center [348, 42] width 28 height 11
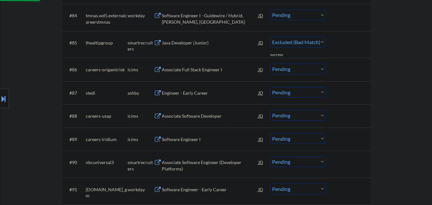
select select ""pending""
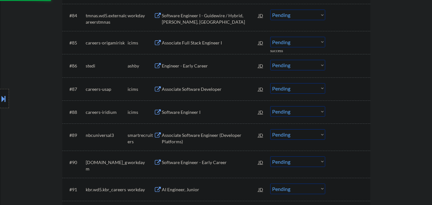
scroll to position [2124, 0]
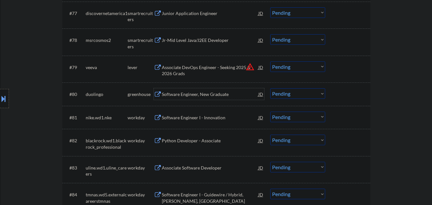
click at [184, 96] on div "Software Engineer, New Graduate" at bounding box center [210, 94] width 96 height 6
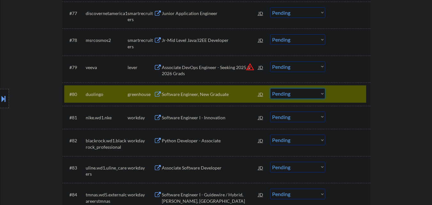
click at [316, 92] on select "Choose an option... Pending Applied Excluded (Questions) Excluded (Expired) Exc…" at bounding box center [297, 93] width 55 height 11
click at [270, 88] on select "Choose an option... Pending Applied Excluded (Questions) Excluded (Expired) Exc…" at bounding box center [297, 93] width 55 height 11
select select ""pending""
click at [355, 87] on div "#80 duolingo greenhouse Software Engineer, New Graduate JD Choose an option... …" at bounding box center [215, 93] width 302 height 17
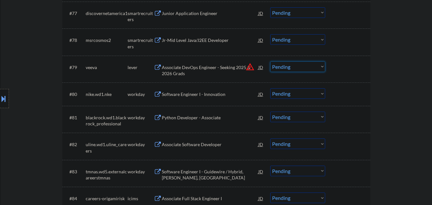
click at [305, 70] on select "Choose an option... Pending Applied Excluded (Questions) Excluded (Expired) Exc…" at bounding box center [297, 66] width 55 height 11
click at [270, 61] on select "Choose an option... Pending Applied Excluded (Questions) Excluded (Expired) Exc…" at bounding box center [297, 66] width 55 height 11
select select ""pending""
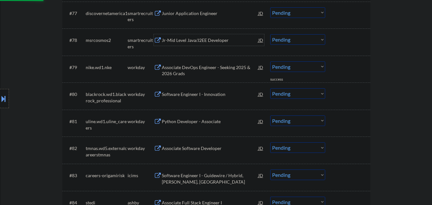
click at [202, 42] on div "Jr-Mid Level Java/J2EE Developer" at bounding box center [210, 40] width 96 height 6
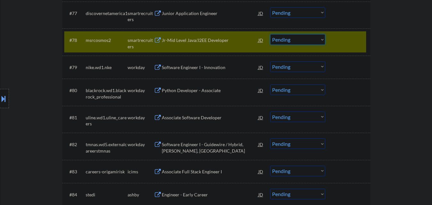
click at [316, 40] on select "Choose an option... Pending Applied Excluded (Questions) Excluded (Expired) Exc…" at bounding box center [297, 39] width 55 height 11
click at [270, 34] on select "Choose an option... Pending Applied Excluded (Questions) Excluded (Expired) Exc…" at bounding box center [297, 39] width 55 height 11
click at [346, 35] on div at bounding box center [348, 39] width 28 height 11
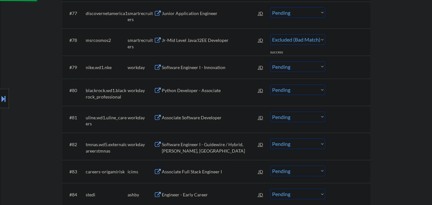
select select ""pending""
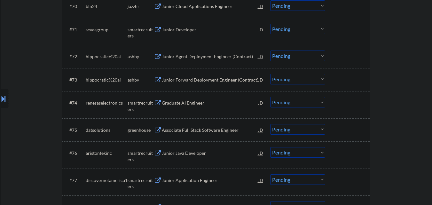
scroll to position [1945, 0]
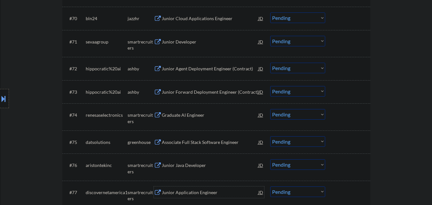
click at [191, 188] on div "Junior Application Engineer" at bounding box center [210, 191] width 96 height 11
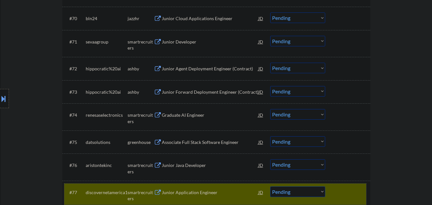
click at [358, 188] on div at bounding box center [348, 191] width 28 height 11
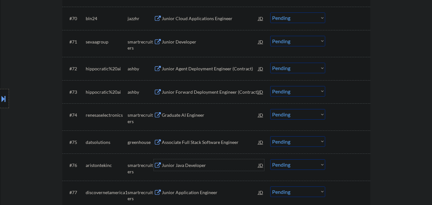
click at [204, 168] on div "Junior Java Developer" at bounding box center [210, 164] width 96 height 11
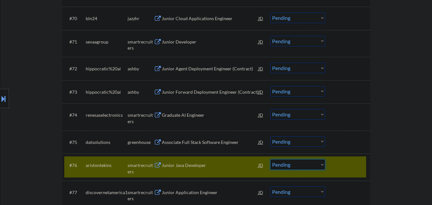
click at [317, 165] on select "Choose an option... Pending Applied Excluded (Questions) Excluded (Expired) Exc…" at bounding box center [297, 164] width 55 height 11
click at [270, 159] on select "Choose an option... Pending Applied Excluded (Questions) Excluded (Expired) Exc…" at bounding box center [297, 164] width 55 height 11
click at [344, 163] on div at bounding box center [348, 164] width 28 height 11
select select ""pending""
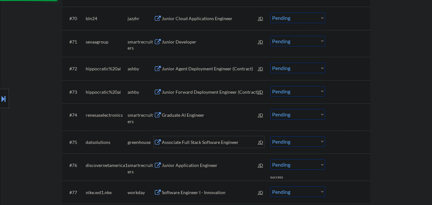
click at [217, 138] on div "Associate Full Stack Software Engineer" at bounding box center [210, 141] width 96 height 11
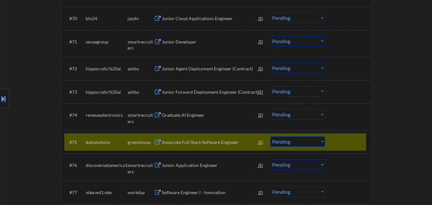
click at [293, 144] on select "Choose an option... Pending Applied Excluded (Questions) Excluded (Expired) Exc…" at bounding box center [297, 141] width 55 height 11
click at [270, 136] on select "Choose an option... Pending Applied Excluded (Questions) Excluded (Expired) Exc…" at bounding box center [297, 141] width 55 height 11
click at [337, 138] on div at bounding box center [348, 141] width 28 height 11
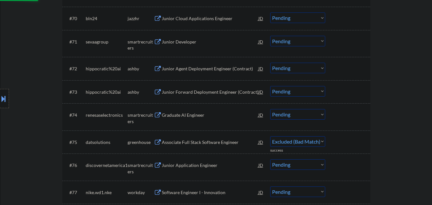
select select ""pending""
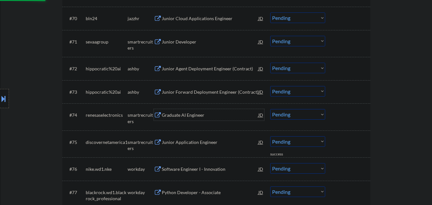
click at [195, 115] on div "Graduate AI Engineer" at bounding box center [210, 115] width 96 height 6
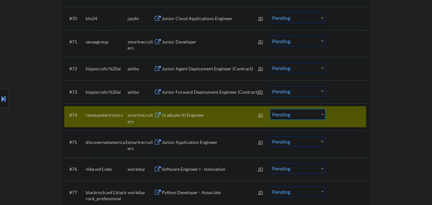
click at [289, 113] on select "Choose an option... Pending Applied Excluded (Questions) Excluded (Expired) Exc…" at bounding box center [297, 114] width 55 height 11
click at [270, 109] on select "Choose an option... Pending Applied Excluded (Questions) Excluded (Expired) Exc…" at bounding box center [297, 114] width 55 height 11
select select ""pending""
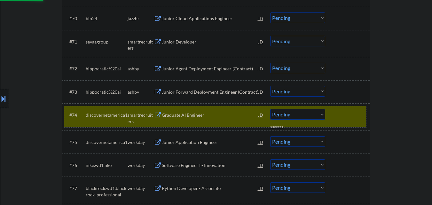
click at [339, 119] on div at bounding box center [348, 114] width 28 height 11
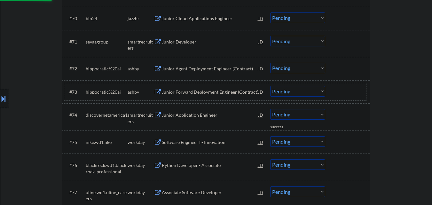
click at [356, 95] on div at bounding box center [348, 91] width 28 height 11
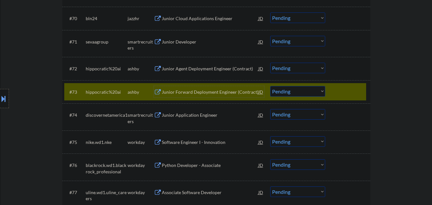
click at [213, 91] on div "Junior Forward Deployment Engineer (Contract)" at bounding box center [210, 92] width 96 height 6
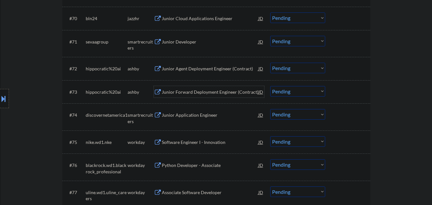
click at [283, 110] on select "Choose an option... Pending Applied Excluded (Questions) Excluded (Expired) Exc…" at bounding box center [297, 114] width 55 height 11
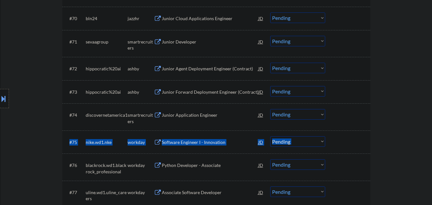
drag, startPoint x: 357, startPoint y: 131, endPoint x: 346, endPoint y: 113, distance: 21.1
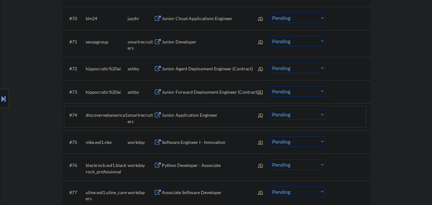
click at [346, 113] on div at bounding box center [348, 114] width 28 height 11
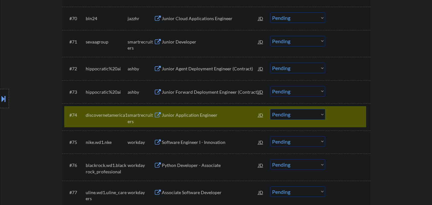
click at [346, 113] on div at bounding box center [348, 114] width 28 height 11
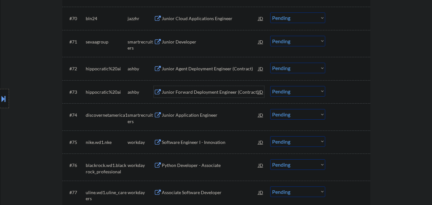
click at [230, 89] on div "Junior Forward Deployment Engineer (Contract)" at bounding box center [210, 92] width 96 height 6
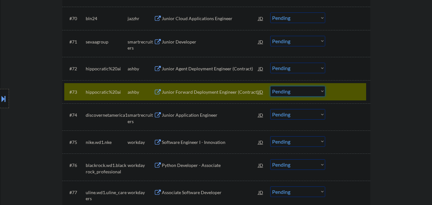
click at [299, 91] on select "Choose an option... Pending Applied Excluded (Questions) Excluded (Expired) Exc…" at bounding box center [297, 91] width 55 height 11
click at [270, 86] on select "Choose an option... Pending Applied Excluded (Questions) Excluded (Expired) Exc…" at bounding box center [297, 91] width 55 height 11
select select ""pending""
click at [231, 65] on div "Junior Agent Deployment Engineer (Contract)" at bounding box center [210, 68] width 96 height 11
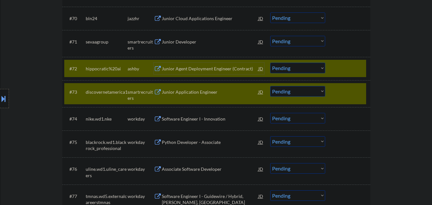
click at [360, 66] on div at bounding box center [348, 68] width 28 height 11
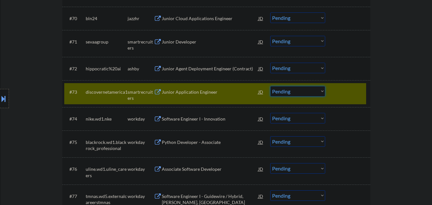
drag, startPoint x: 306, startPoint y: 94, endPoint x: 339, endPoint y: 92, distance: 32.3
click at [339, 92] on div "#73 discovernetamerica1 smartrecruiters Junior Application Engineer JD Choose a…" at bounding box center [215, 93] width 302 height 15
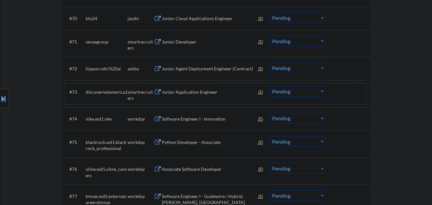
click at [339, 92] on div at bounding box center [348, 91] width 28 height 11
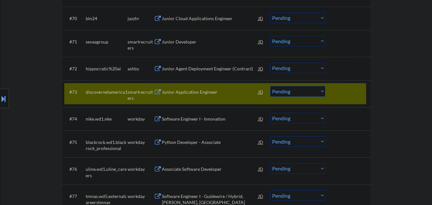
click at [346, 88] on div at bounding box center [348, 91] width 28 height 11
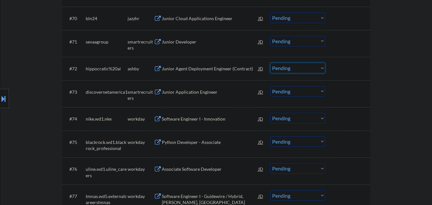
click at [297, 65] on select "Choose an option... Pending Applied Excluded (Questions) Excluded (Expired) Exc…" at bounding box center [297, 68] width 55 height 11
click at [270, 63] on select "Choose an option... Pending Applied Excluded (Questions) Excluded (Expired) Exc…" at bounding box center [297, 68] width 55 height 11
select select ""pending""
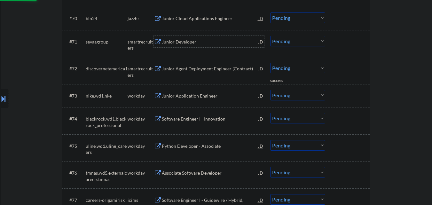
click at [194, 42] on div "Junior Developer" at bounding box center [210, 42] width 96 height 6
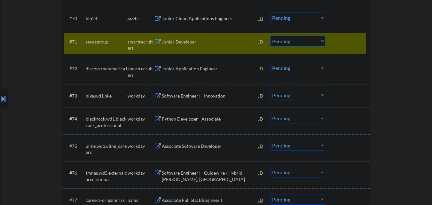
click at [293, 39] on select "Choose an option... Pending Applied Excluded (Questions) Excluded (Expired) Exc…" at bounding box center [297, 41] width 55 height 11
click at [270, 36] on select "Choose an option... Pending Applied Excluded (Questions) Excluded (Expired) Exc…" at bounding box center [297, 41] width 55 height 11
click at [346, 42] on div at bounding box center [348, 41] width 28 height 11
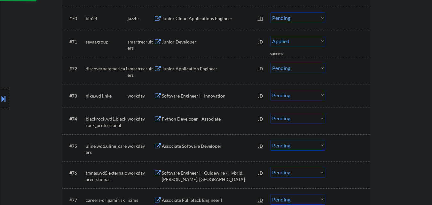
select select ""pending""
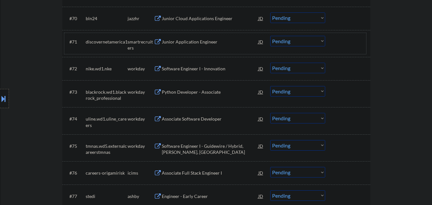
click at [185, 17] on div "Junior Cloud Applications Engineer" at bounding box center [210, 18] width 96 height 6
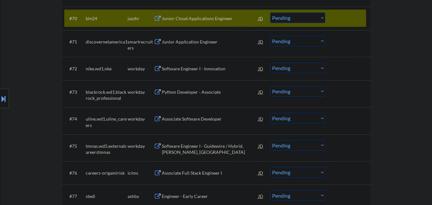
click at [352, 15] on div at bounding box center [348, 17] width 28 height 11
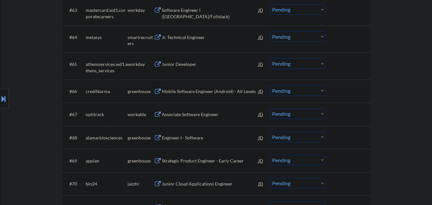
scroll to position [1779, 0]
click at [220, 161] on div "Strategic Product Engineer - Early Career" at bounding box center [210, 161] width 96 height 6
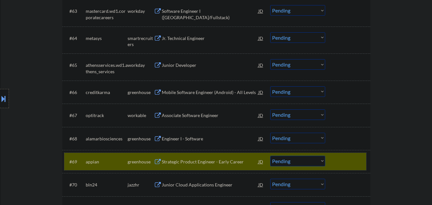
click at [362, 163] on div "#69 appian greenhouse Strategic Product Engineer - Early Career JD Choose an op…" at bounding box center [215, 161] width 302 height 17
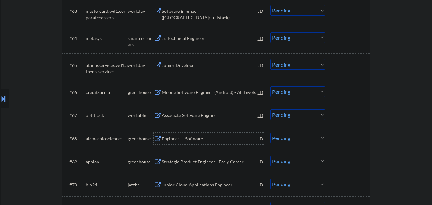
click at [215, 137] on div "Engineer I - Software" at bounding box center [210, 138] width 96 height 6
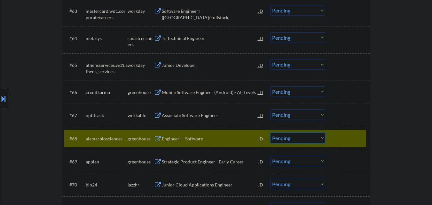
click at [314, 139] on select "Choose an option... Pending Applied Excluded (Questions) Excluded (Expired) Exc…" at bounding box center [297, 138] width 55 height 11
click at [302, 138] on select "Choose an option... Pending Applied Excluded (Questions) Excluded (Expired) Exc…" at bounding box center [297, 138] width 55 height 11
click at [270, 133] on select "Choose an option... Pending Applied Excluded (Questions) Excluded (Expired) Exc…" at bounding box center [297, 138] width 55 height 11
click at [218, 114] on div "Associate Software Engineer" at bounding box center [210, 115] width 96 height 6
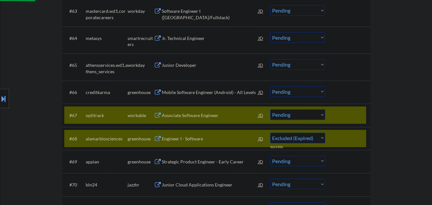
select select ""pending""
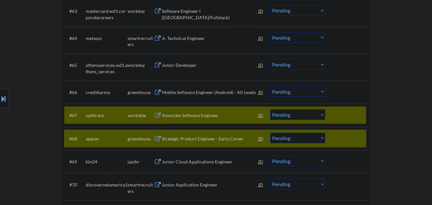
click at [356, 141] on div at bounding box center [348, 138] width 28 height 11
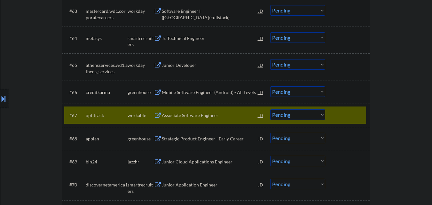
click at [310, 113] on select "Choose an option... Pending Applied Excluded (Questions) Excluded (Expired) Exc…" at bounding box center [297, 114] width 55 height 11
click at [270, 109] on select "Choose an option... Pending Applied Excluded (Questions) Excluded (Expired) Exc…" at bounding box center [297, 114] width 55 height 11
select select ""pending""
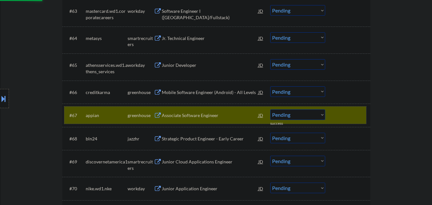
click at [353, 109] on div "#67 [PERSON_NAME] Associate Software Engineer JD Choose an option... Pending Ap…" at bounding box center [215, 114] width 302 height 17
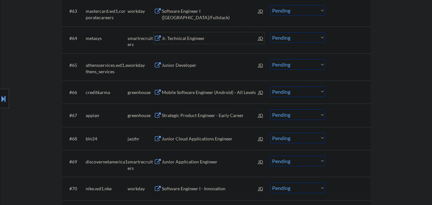
click at [199, 42] on div "Jr. Technical Engineer" at bounding box center [210, 37] width 96 height 11
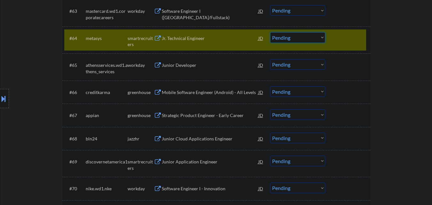
click at [303, 42] on select "Choose an option... Pending Applied Excluded (Questions) Excluded (Expired) Exc…" at bounding box center [297, 37] width 55 height 11
click at [270, 32] on select "Choose an option... Pending Applied Excluded (Questions) Excluded (Expired) Exc…" at bounding box center [297, 37] width 55 height 11
click at [347, 41] on div "[DATE]" at bounding box center [348, 38] width 28 height 6
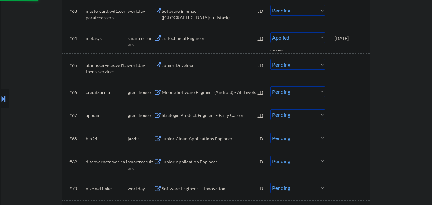
select select ""pending""
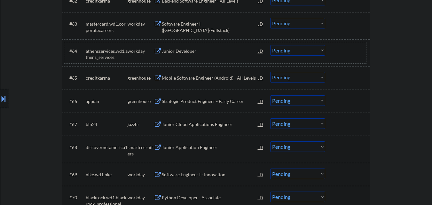
scroll to position [1753, 0]
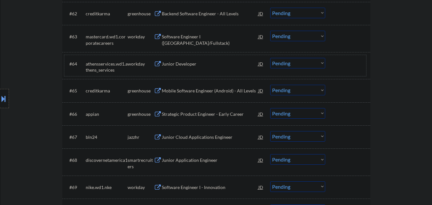
click at [206, 114] on div "Strategic Product Engineer - Early Career" at bounding box center [210, 114] width 96 height 6
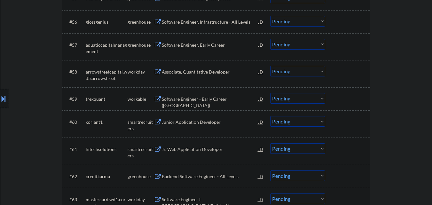
scroll to position [1574, 0]
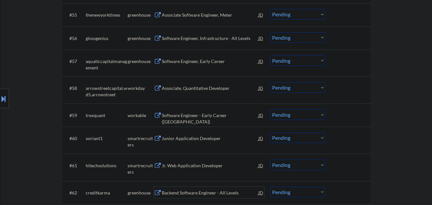
click at [203, 194] on div "Backend Software Engineer - All Levels" at bounding box center [210, 192] width 96 height 6
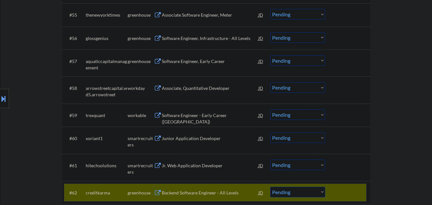
click at [349, 184] on div "#62 creditkarma greenhouse Backend Software Engineer - All Levels JD Choose an …" at bounding box center [215, 192] width 302 height 17
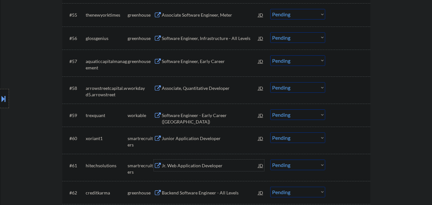
click at [209, 162] on div "Jr. Web Application Developer" at bounding box center [210, 165] width 96 height 6
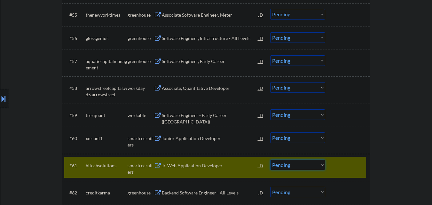
click at [301, 165] on select "Choose an option... Pending Applied Excluded (Questions) Excluded (Expired) Exc…" at bounding box center [297, 164] width 55 height 11
click at [270, 159] on select "Choose an option... Pending Applied Excluded (Questions) Excluded (Expired) Exc…" at bounding box center [297, 164] width 55 height 11
click at [346, 166] on div at bounding box center [348, 164] width 28 height 11
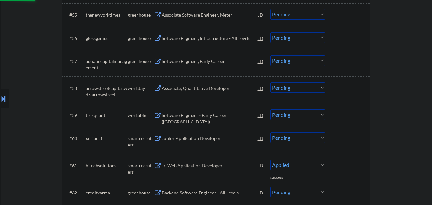
select select ""pending""
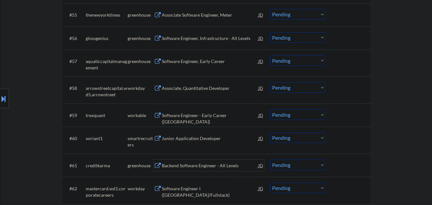
click at [192, 165] on div "Backend Software Engineer - All Levels" at bounding box center [210, 165] width 96 height 6
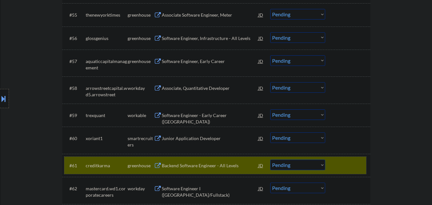
click at [335, 164] on div at bounding box center [348, 164] width 28 height 11
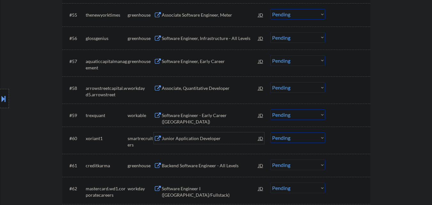
click at [203, 135] on div "Junior Application Developer" at bounding box center [210, 138] width 96 height 6
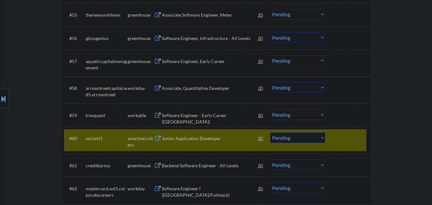
click at [298, 143] on div "#60 xoriant1 smartrecruiters Junior Application Developer JD Choose an option..…" at bounding box center [215, 139] width 302 height 21
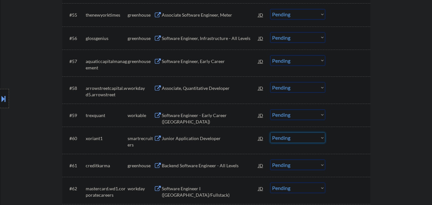
click at [307, 139] on select "Choose an option... Pending Applied Excluded (Questions) Excluded (Expired) Exc…" at bounding box center [297, 137] width 55 height 11
click at [270, 132] on select "Choose an option... Pending Applied Excluded (Questions) Excluded (Expired) Exc…" at bounding box center [297, 137] width 55 height 11
select select ""pending""
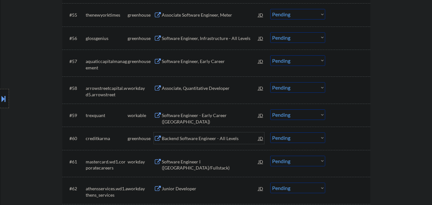
click at [195, 140] on div "Backend Software Engineer - All Levels" at bounding box center [210, 138] width 96 height 6
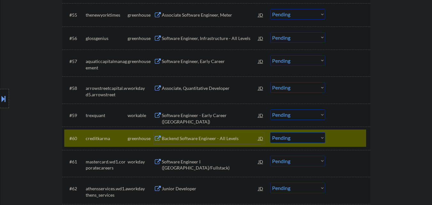
click at [341, 136] on div at bounding box center [348, 137] width 28 height 11
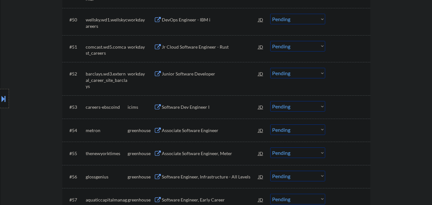
scroll to position [1431, 0]
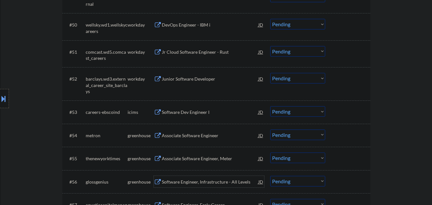
click at [180, 177] on div "Software Engineer, Infrastructure - All Levels" at bounding box center [210, 181] width 96 height 11
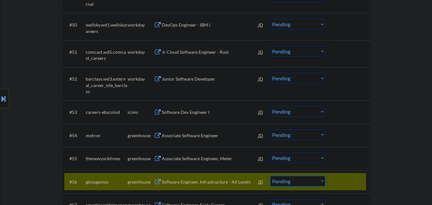
click at [309, 177] on select "Choose an option... Pending Applied Excluded (Questions) Excluded (Expired) Exc…" at bounding box center [297, 181] width 55 height 11
click at [270, 176] on select "Choose an option... Pending Applied Excluded (Questions) Excluded (Expired) Exc…" at bounding box center [297, 181] width 55 height 11
click at [343, 184] on div at bounding box center [348, 181] width 28 height 11
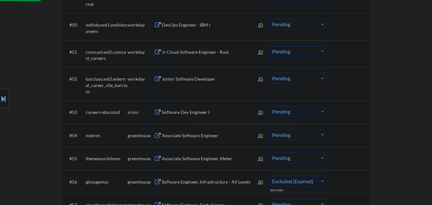
select select ""pending""
click at [216, 159] on div "Associate Software Engineer, Meter" at bounding box center [210, 158] width 96 height 6
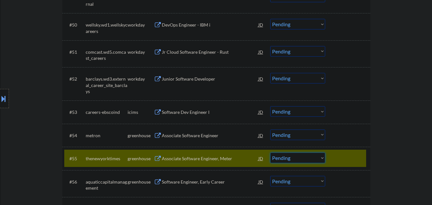
click at [303, 157] on select "Choose an option... Pending Applied Excluded (Questions) Excluded (Expired) Exc…" at bounding box center [297, 157] width 55 height 11
click at [270, 152] on select "Choose an option... Pending Applied Excluded (Questions) Excluded (Expired) Exc…" at bounding box center [297, 157] width 55 height 11
click at [344, 163] on div at bounding box center [348, 157] width 28 height 11
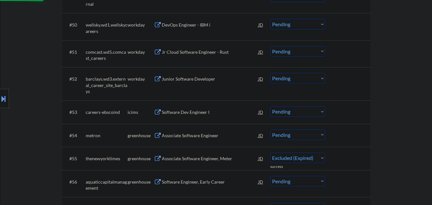
select select ""pending""
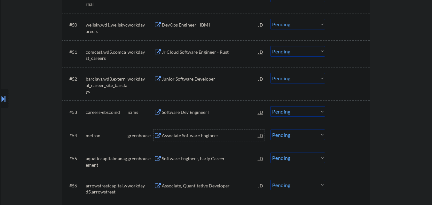
click at [200, 133] on div "Associate Software Engineer" at bounding box center [210, 135] width 96 height 6
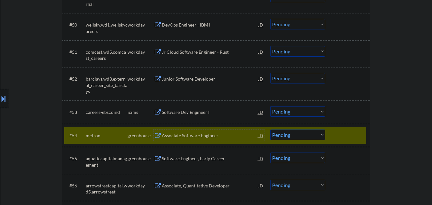
click at [297, 136] on select "Choose an option... Pending Applied Excluded (Questions) Excluded (Expired) Exc…" at bounding box center [297, 134] width 55 height 11
click at [270, 129] on select "Choose an option... Pending Applied Excluded (Questions) Excluded (Expired) Exc…" at bounding box center [297, 134] width 55 height 11
click at [319, 134] on select "Choose an option... Pending Applied Excluded (Questions) Excluded (Expired) Exc…" at bounding box center [297, 134] width 55 height 11
select select ""pending""
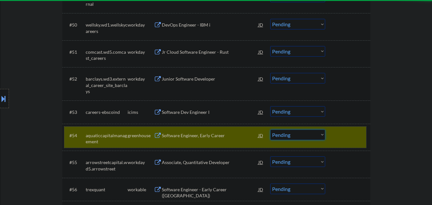
click at [347, 140] on div at bounding box center [348, 134] width 28 height 11
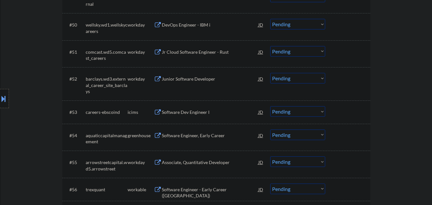
click at [353, 140] on div at bounding box center [348, 134] width 28 height 11
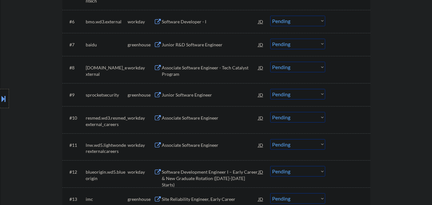
scroll to position [0, 0]
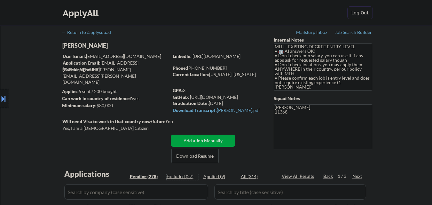
click at [174, 178] on div "Excluded (27)" at bounding box center [182, 176] width 32 height 6
select select ""excluded__other_""
select select ""excluded__expired_""
select select ""excluded__bad_match_""
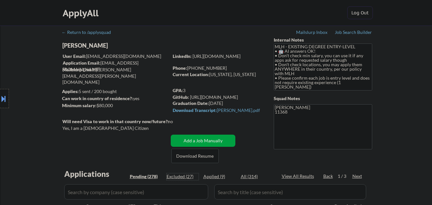
select select ""excluded__bad_match_""
select select ""excluded__expired_""
select select ""excluded__bad_match_""
select select ""excluded__expired_""
select select ""excluded__bad_match_""
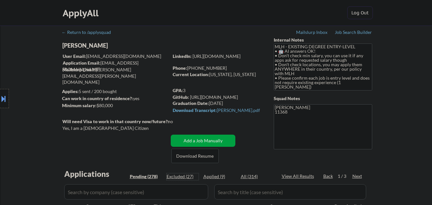
select select ""excluded__expired_""
select select ""excluded__bad_match_""
select select ""excluded__expired_""
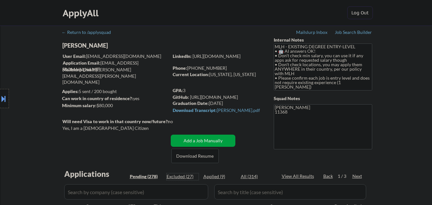
select select ""excluded__bad_match_""
select select ""excluded__expired_""
select select ""excluded__bad_match_""
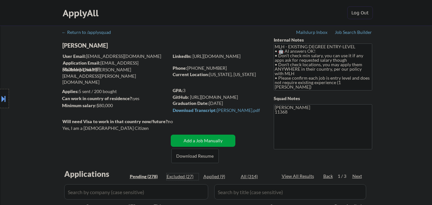
select select ""excluded__expired_""
select select ""excluded__bad_match_""
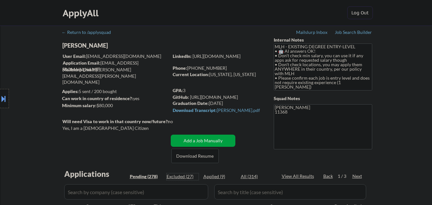
select select ""excluded__expired_""
select select ""excluded__bad_match_""
select select ""excluded__expired_""
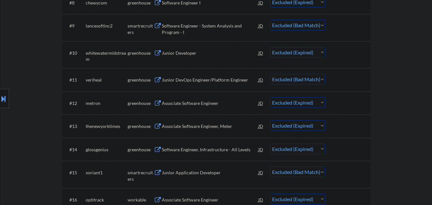
scroll to position [386, 0]
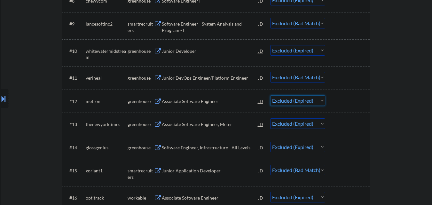
click at [307, 100] on select "Choose an option... Pending Applied Excluded (Questions) Excluded (Expired) Exc…" at bounding box center [297, 100] width 55 height 11
click at [270, 95] on select "Choose an option... Pending Applied Excluded (Questions) Excluded (Expired) Exc…" at bounding box center [297, 100] width 55 height 11
select select ""excluded__expired_""
select select ""excluded__bad_match_""
select select ""excluded__expired_""
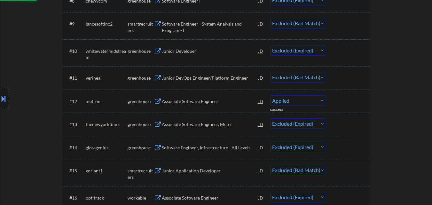
select select ""excluded__bad_match_""
select select ""excluded__expired_""
select select ""excluded__bad_match_""
select select ""excluded__expired_""
select select ""excluded__bad_match_""
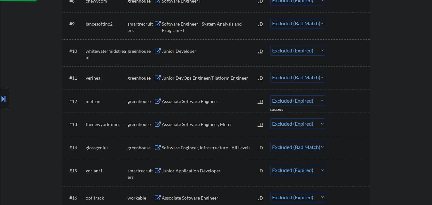
select select ""excluded__expired_""
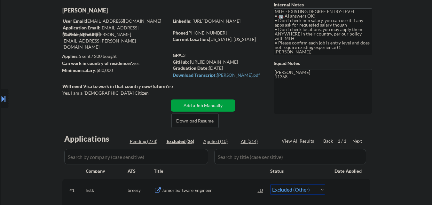
scroll to position [17, 0]
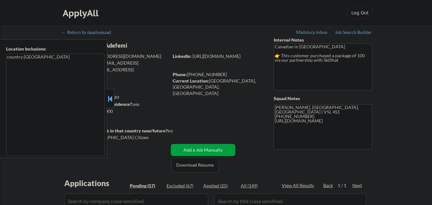
click at [109, 99] on button at bounding box center [109, 99] width 7 height 10
select select ""pending""
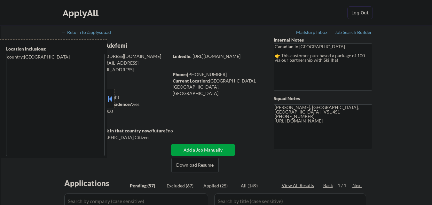
select select ""pending""
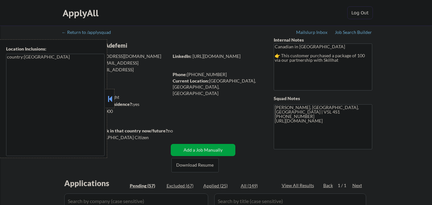
select select ""pending""
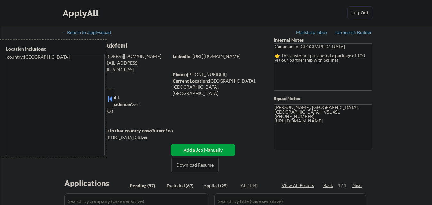
select select ""pending""
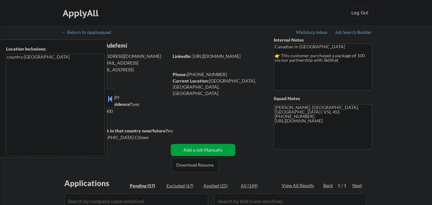
select select ""pending""
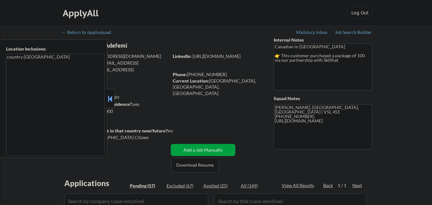
select select ""pending""
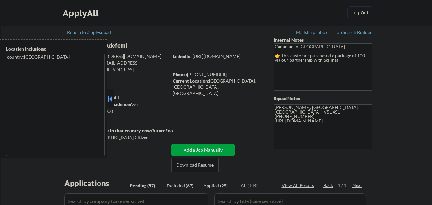
select select ""pending""
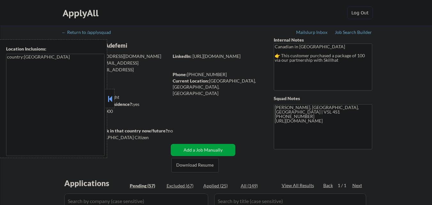
select select ""pending""
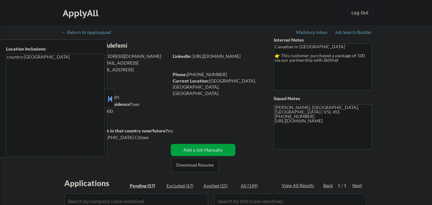
select select ""pending""
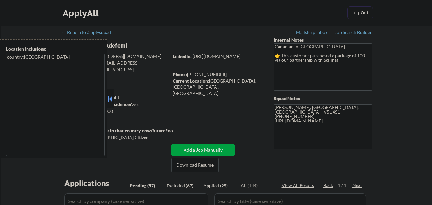
select select ""pending""
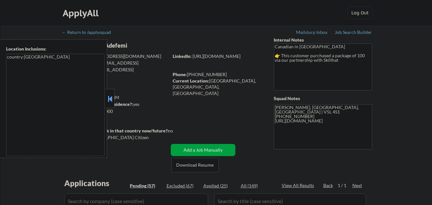
select select ""pending""
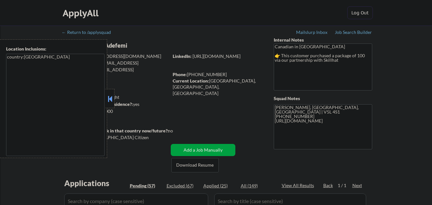
select select ""pending""
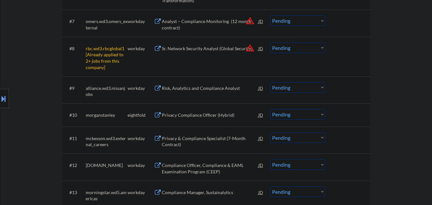
scroll to position [364, 0]
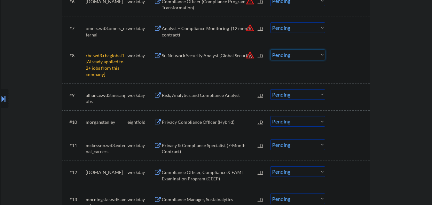
click at [300, 50] on select "Choose an option... Pending Applied Excluded (Questions) Excluded (Expired) Exc…" at bounding box center [297, 55] width 55 height 11
click at [270, 50] on select "Choose an option... Pending Applied Excluded (Questions) Excluded (Expired) Exc…" at bounding box center [297, 55] width 55 height 11
select select ""pending""
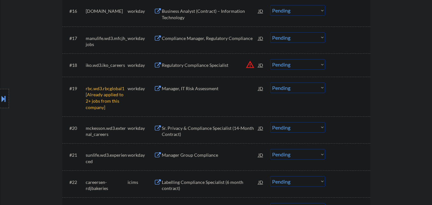
scroll to position [627, 0]
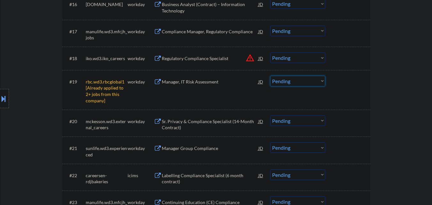
click at [312, 83] on select "Choose an option... Pending Applied Excluded (Questions) Excluded (Expired) Exc…" at bounding box center [297, 81] width 55 height 11
click at [270, 76] on select "Choose an option... Pending Applied Excluded (Questions) Excluded (Expired) Exc…" at bounding box center [297, 81] width 55 height 11
select select ""pending""
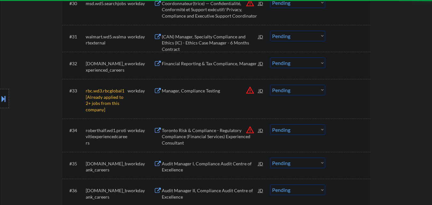
scroll to position [1029, 0]
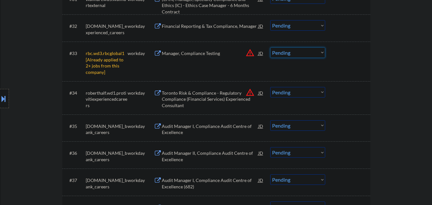
click at [320, 54] on select "Choose an option... Pending Applied Excluded (Questions) Excluded (Expired) Exc…" at bounding box center [297, 52] width 55 height 11
click at [270, 47] on select "Choose an option... Pending Applied Excluded (Questions) Excluded (Expired) Exc…" at bounding box center [297, 52] width 55 height 11
select select ""pending""
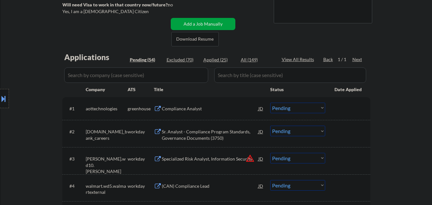
scroll to position [133, 0]
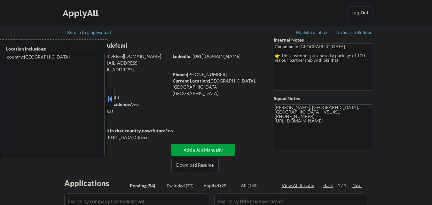
click at [109, 100] on button at bounding box center [109, 99] width 7 height 10
select select ""pending""
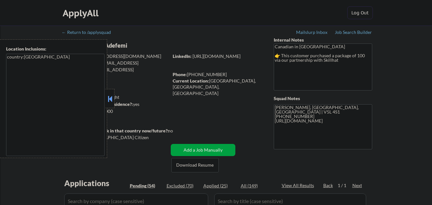
select select ""pending""
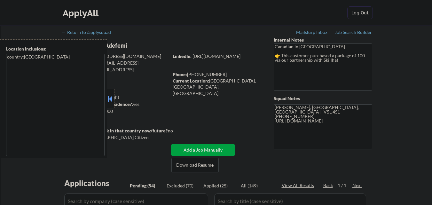
select select ""pending""
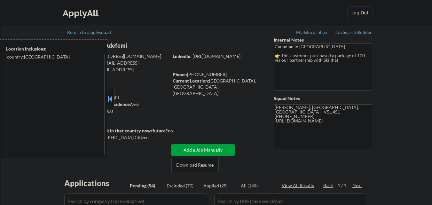
select select ""pending""
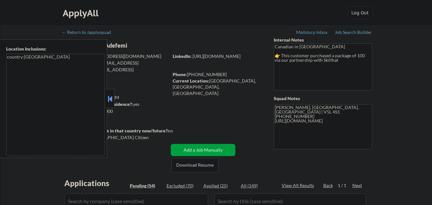
select select ""pending""
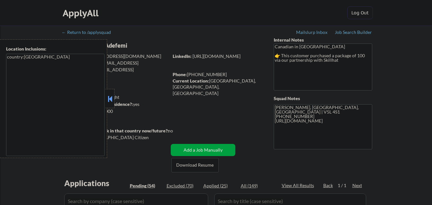
select select ""pending""
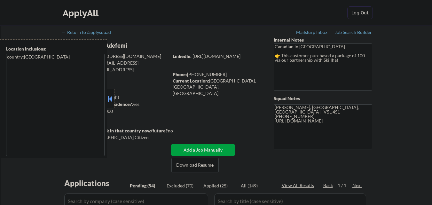
select select ""pending""
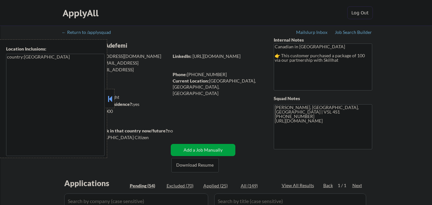
select select ""pending""
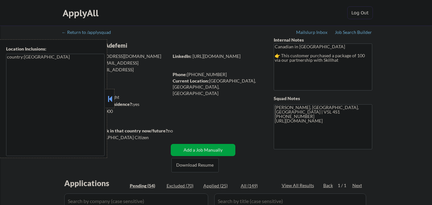
select select ""pending""
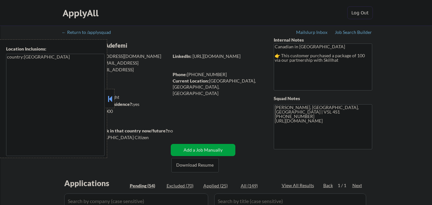
select select ""pending""
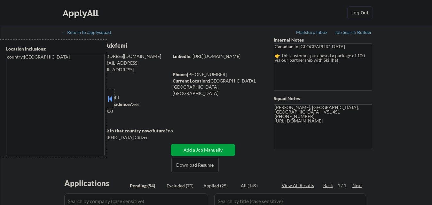
select select ""pending""
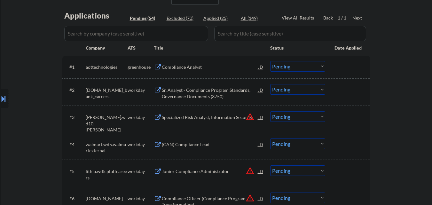
scroll to position [192, 0]
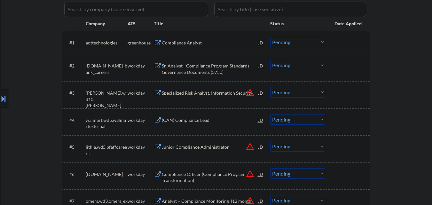
click at [200, 46] on div "Compliance Analyst" at bounding box center [210, 43] width 96 height 6
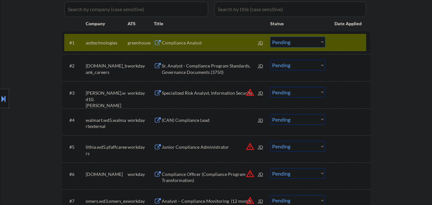
click at [293, 44] on select "Choose an option... Pending Applied Excluded (Questions) Excluded (Expired) Exc…" at bounding box center [297, 42] width 55 height 11
click at [270, 37] on select "Choose an option... Pending Applied Excluded (Questions) Excluded (Expired) Exc…" at bounding box center [297, 42] width 55 height 11
click at [338, 40] on div at bounding box center [348, 42] width 28 height 11
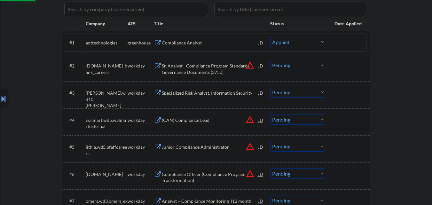
select select ""pending""
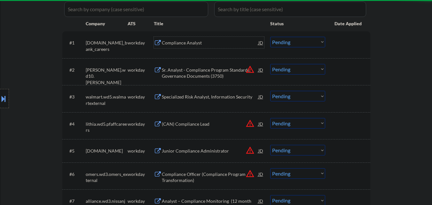
click at [180, 42] on div "Compliance Analyst" at bounding box center [210, 43] width 96 height 6
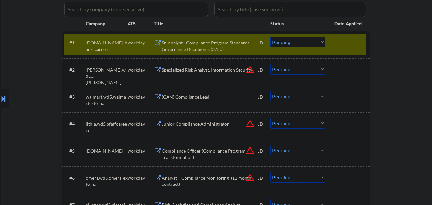
click at [363, 44] on div "#1 [DOMAIN_NAME]_bank_careers workday Sr. Analyst - Compliance Program Standard…" at bounding box center [215, 44] width 302 height 21
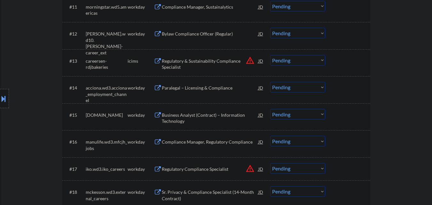
scroll to position [447, 0]
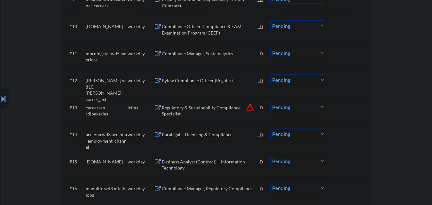
click at [0, 96] on button at bounding box center [3, 98] width 7 height 11
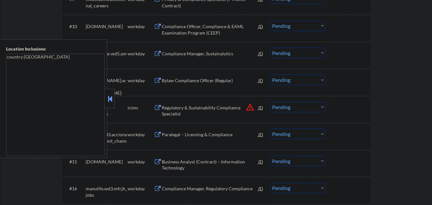
click at [110, 94] on div at bounding box center [109, 98] width 9 height 19
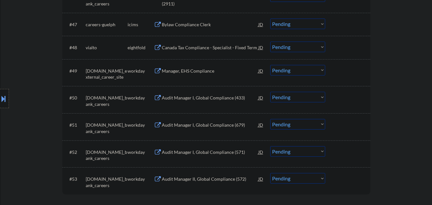
scroll to position [1437, 0]
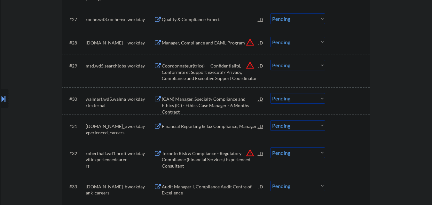
scroll to position [894, 0]
